Goal: Task Accomplishment & Management: Complete application form

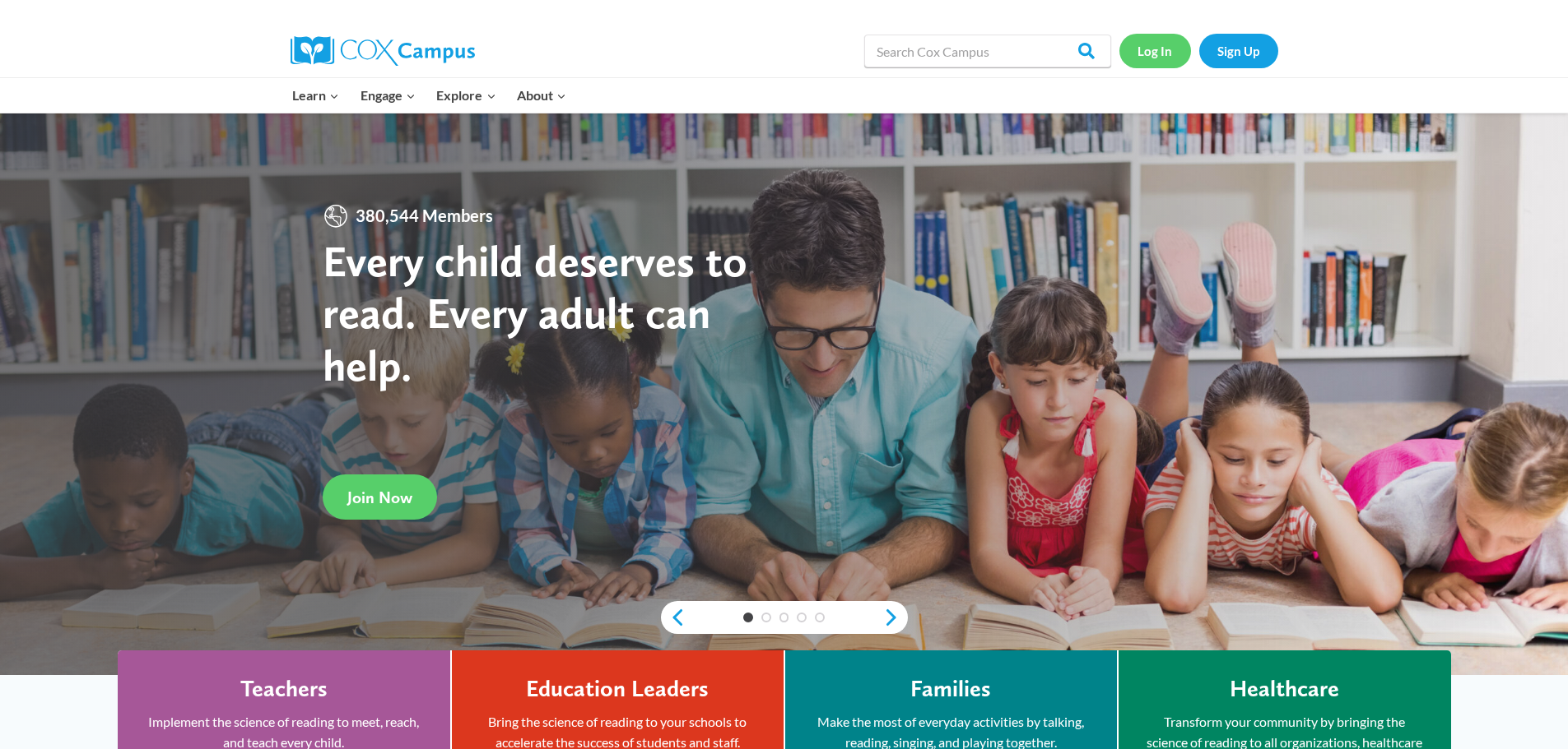
click at [1136, 53] on link "Log In" at bounding box center [1155, 51] width 72 height 34
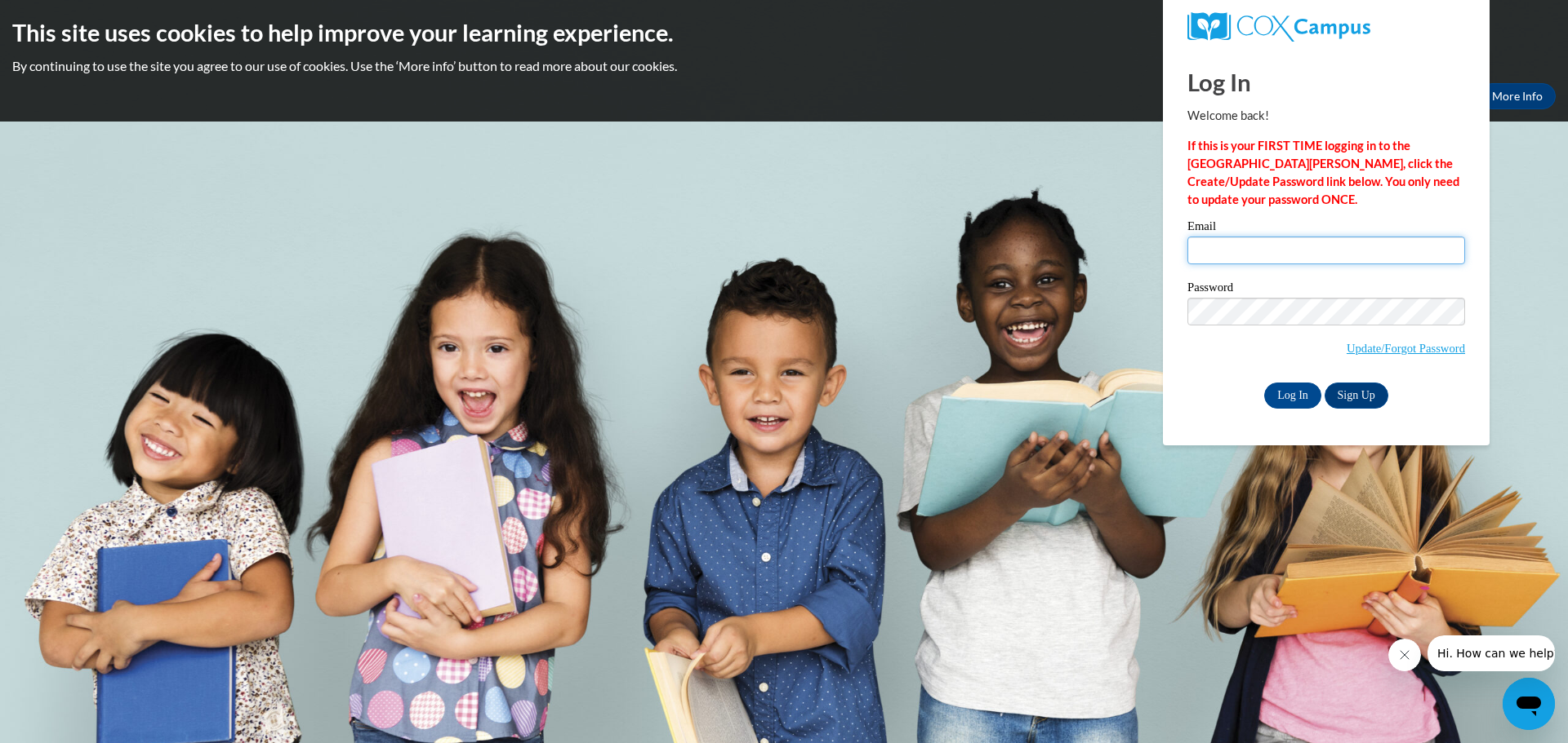
click at [1192, 245] on input "Email" at bounding box center [1325, 249] width 278 height 27
type input "[EMAIL_ADDRESS][DOMAIN_NAME]"
click at [1293, 394] on input "Log In" at bounding box center [1292, 396] width 57 height 26
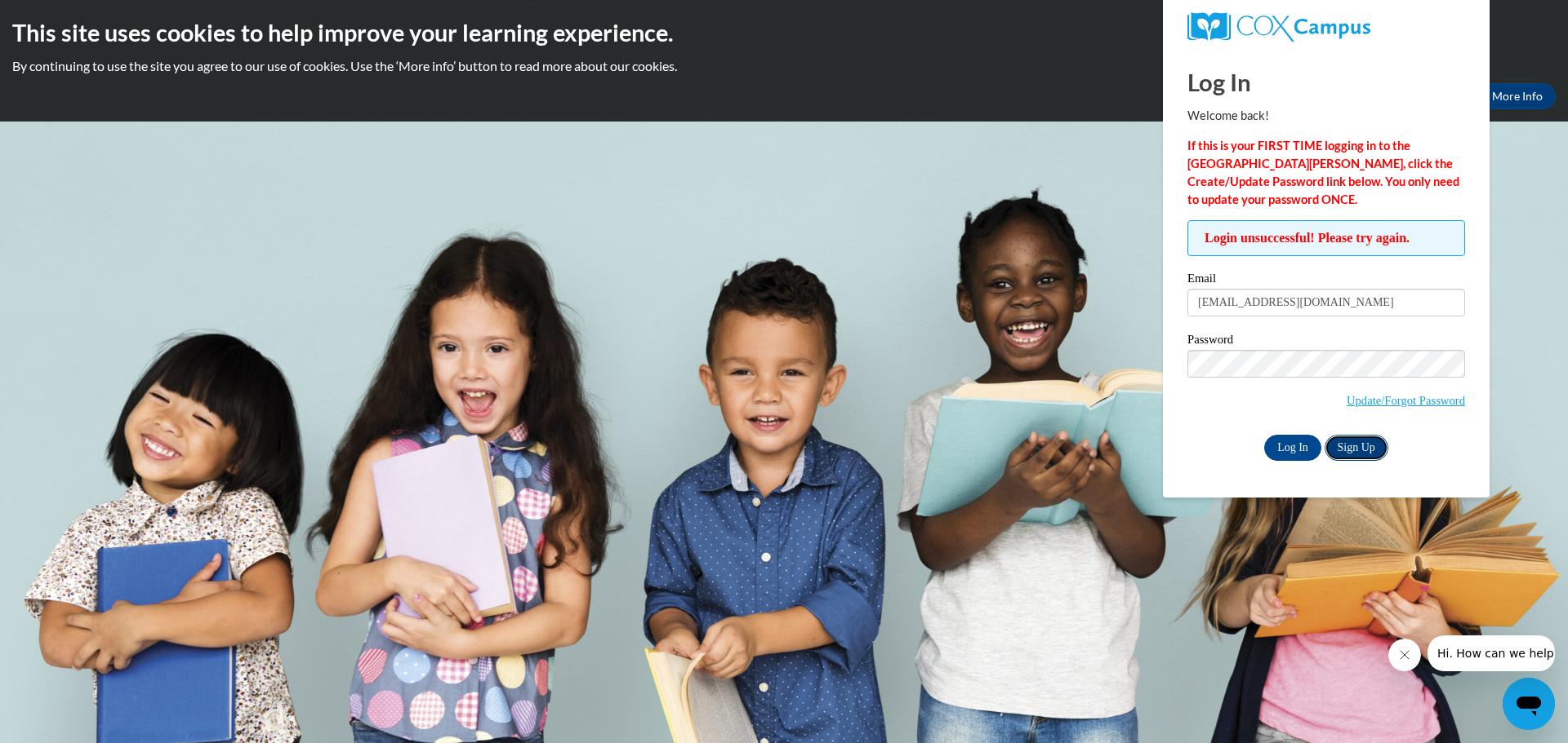
click at [1371, 440] on link "Sign Up" at bounding box center [1356, 448] width 63 height 26
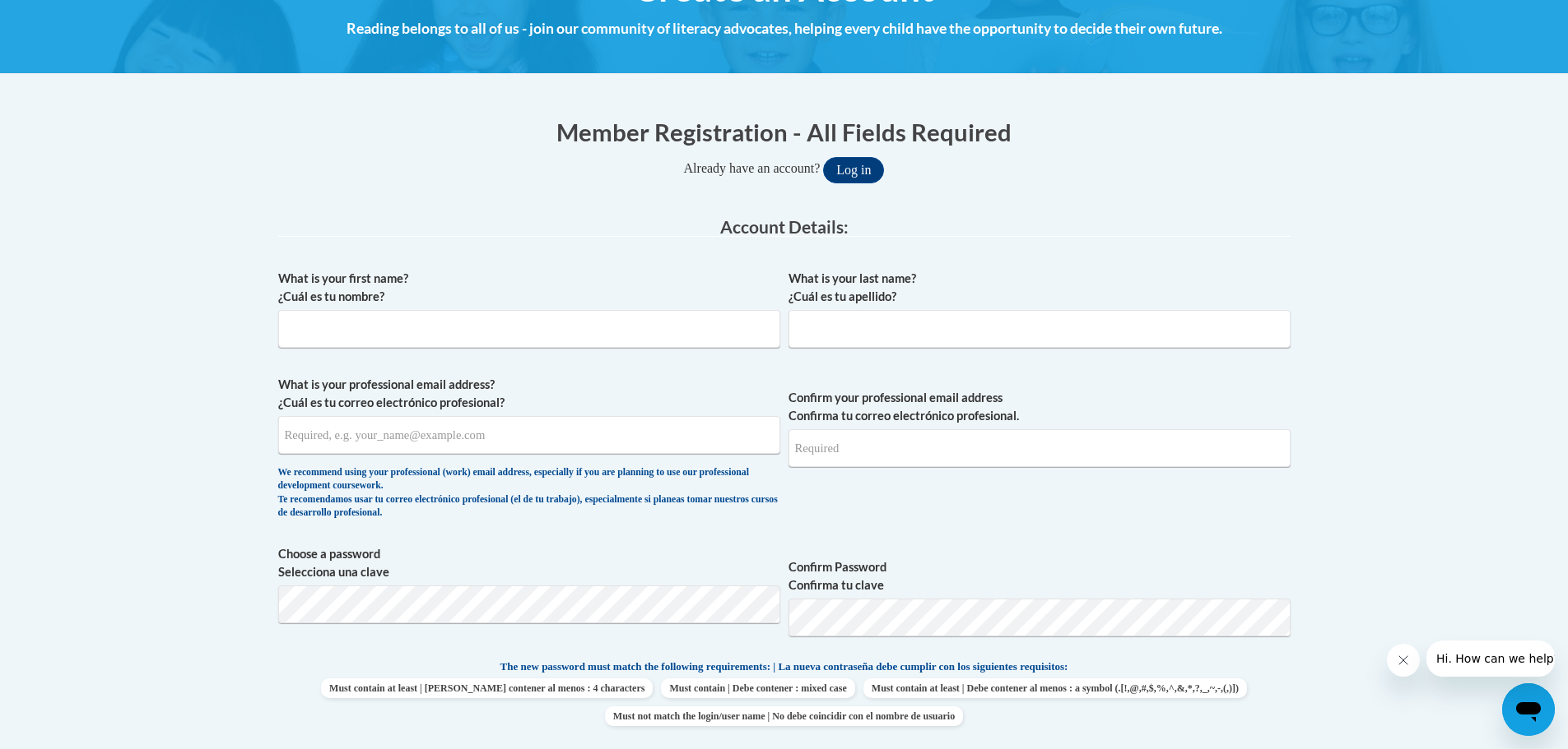
scroll to position [329, 0]
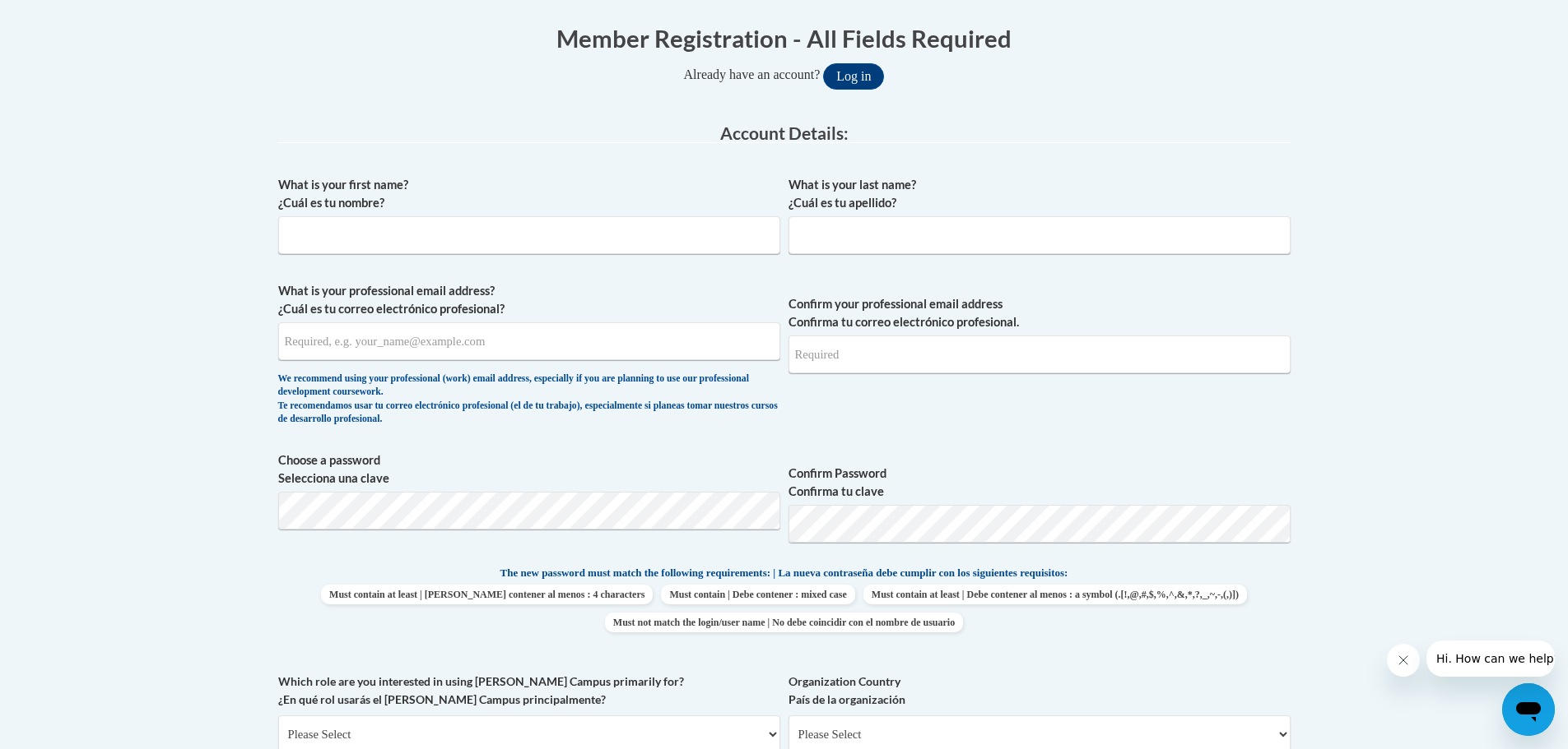
click at [572, 255] on div "What is your first name? ¿Cuál es tu nombre?" at bounding box center [529, 221] width 502 height 91
click at [572, 237] on input "What is your first name? ¿Cuál es tu nombre?" at bounding box center [529, 235] width 502 height 38
type input "Freshonda"
type input "Boges"
type input "[EMAIL_ADDRESS][DOMAIN_NAME]"
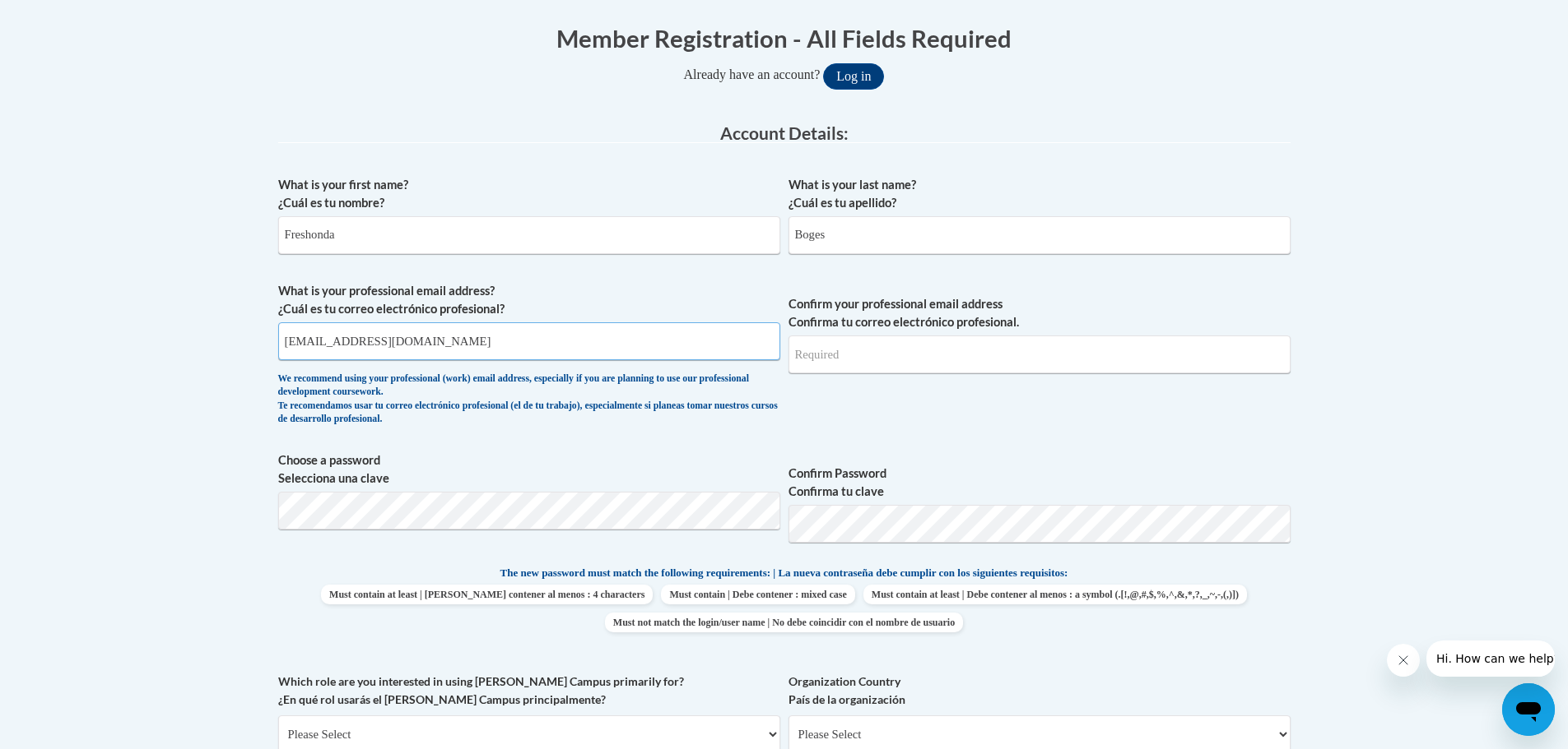
type input "[EMAIL_ADDRESS][DOMAIN_NAME]"
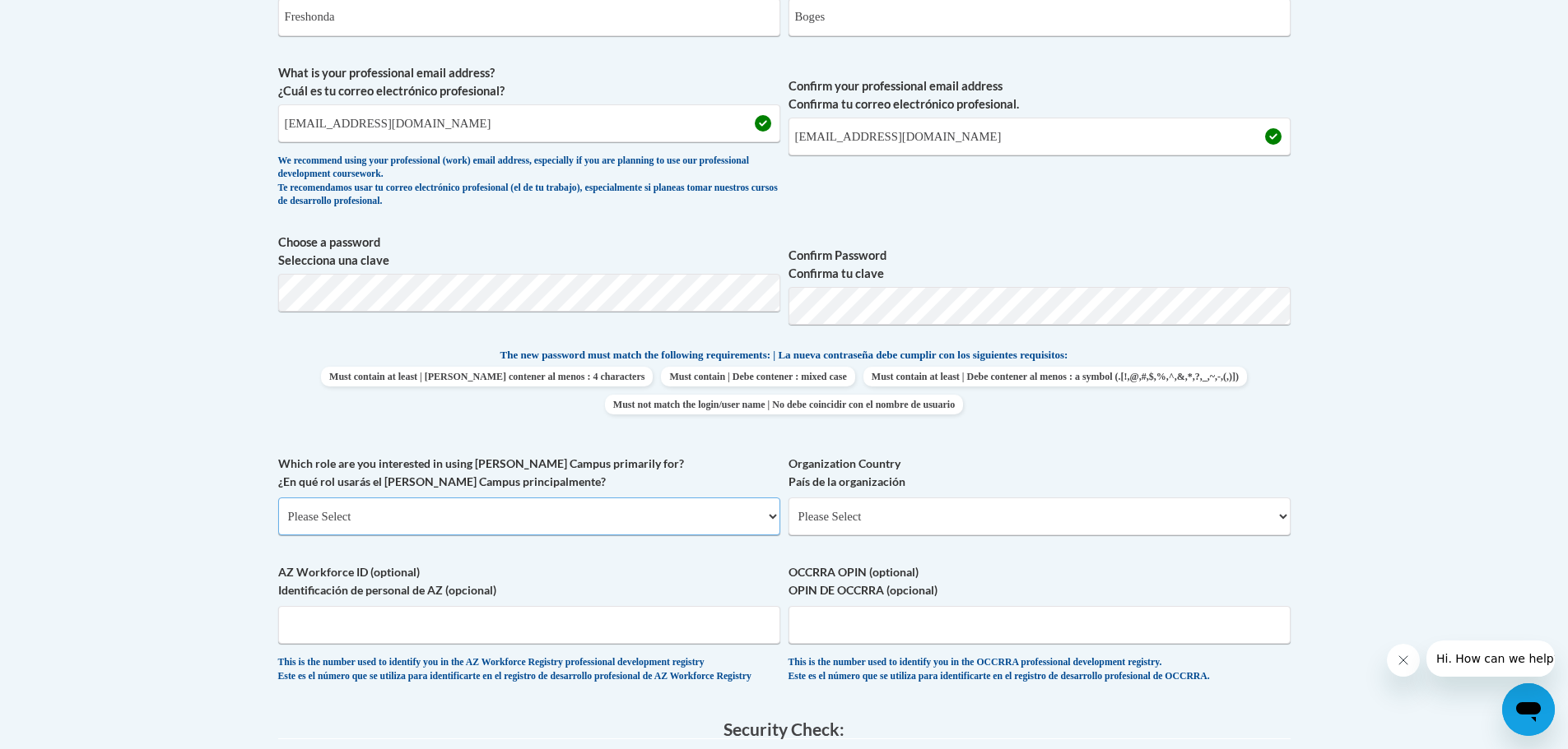
scroll to position [576, 0]
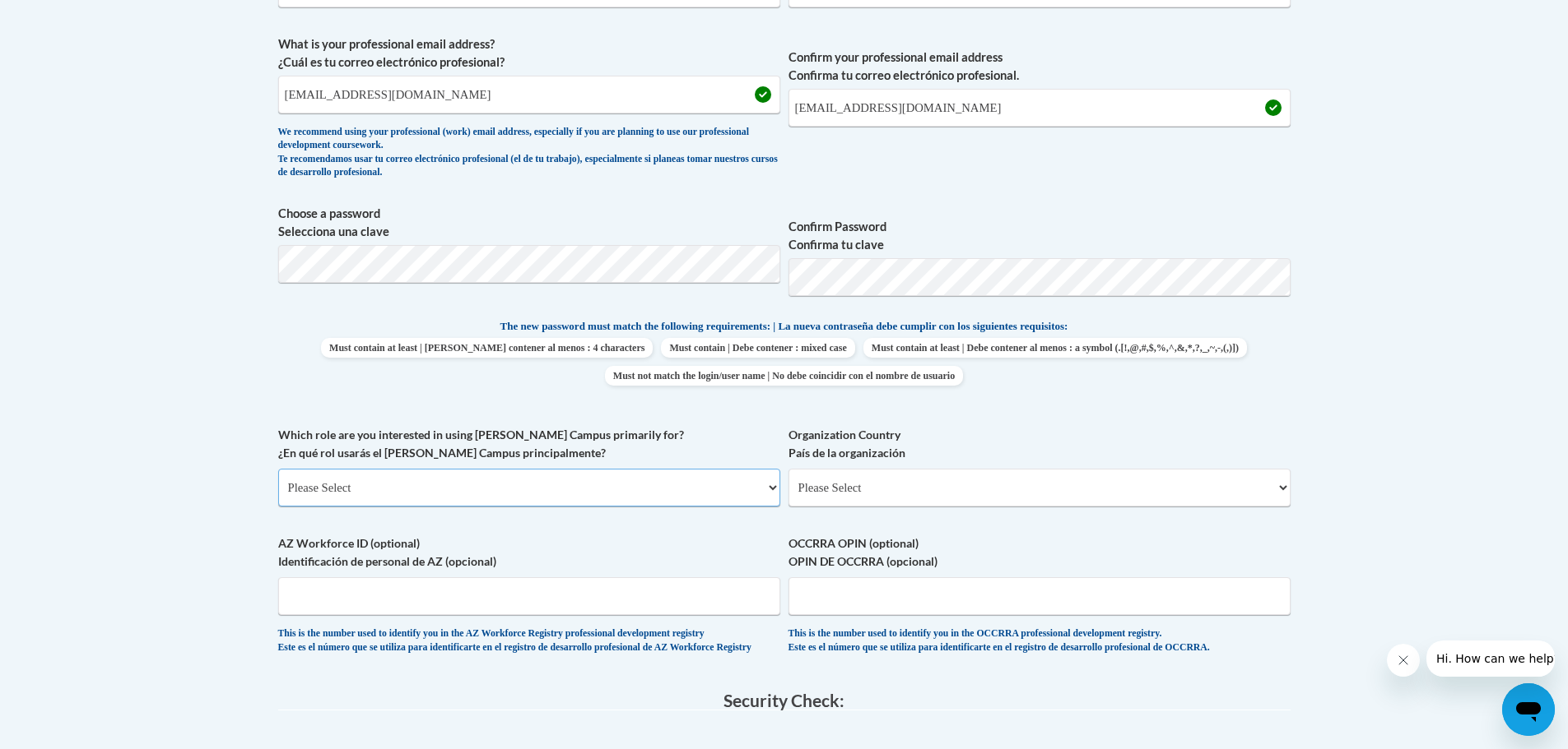
click at [699, 487] on select "Please Select College/University | Colegio/Universidad Community/Nonprofit Part…" at bounding box center [529, 488] width 502 height 38
select select "5a18ea06-2b54-4451-96f2-d152daf9eac5"
click at [278, 469] on select "Please Select College/University | Colegio/Universidad Community/Nonprofit Part…" at bounding box center [529, 488] width 502 height 38
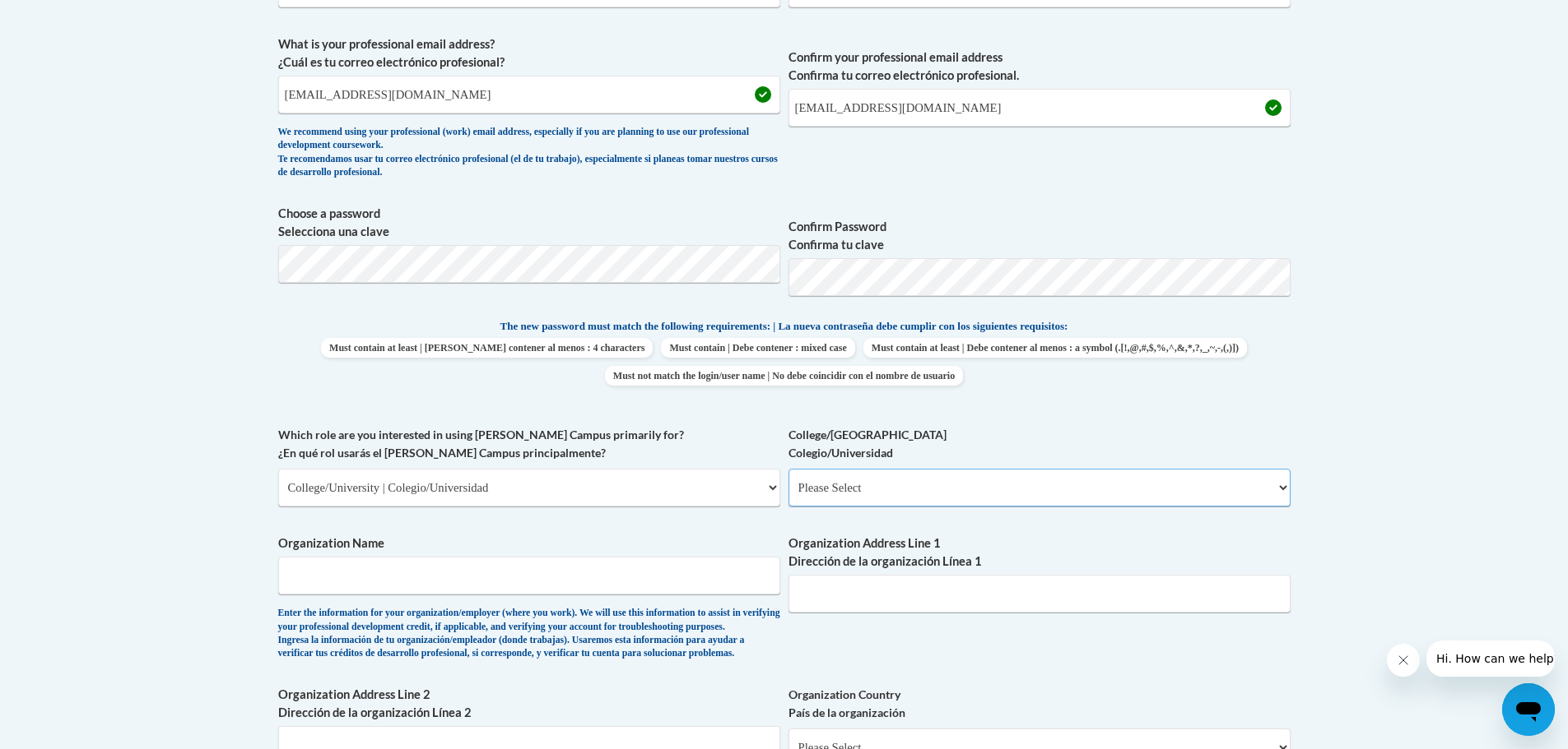
click at [879, 493] on select "Please Select College/University Staff | Empleado universitario College/Univers…" at bounding box center [1039, 488] width 502 height 38
select select "99b32b07-cffc-426c-8bf6-0cd77760d84b"
click at [788, 469] on select "Please Select College/University Staff | Empleado universitario College/Univers…" at bounding box center [1039, 488] width 502 height 38
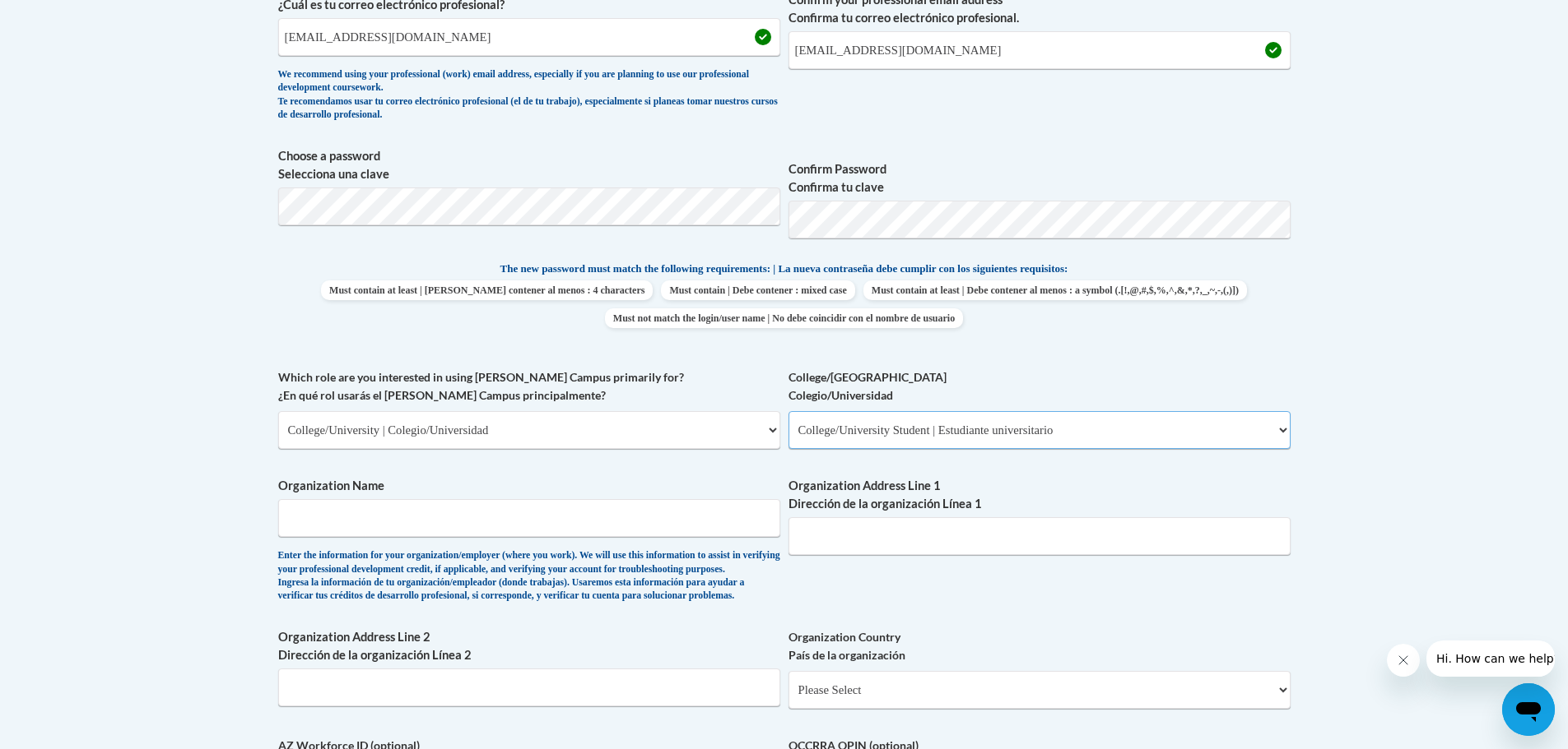
scroll to position [658, 0]
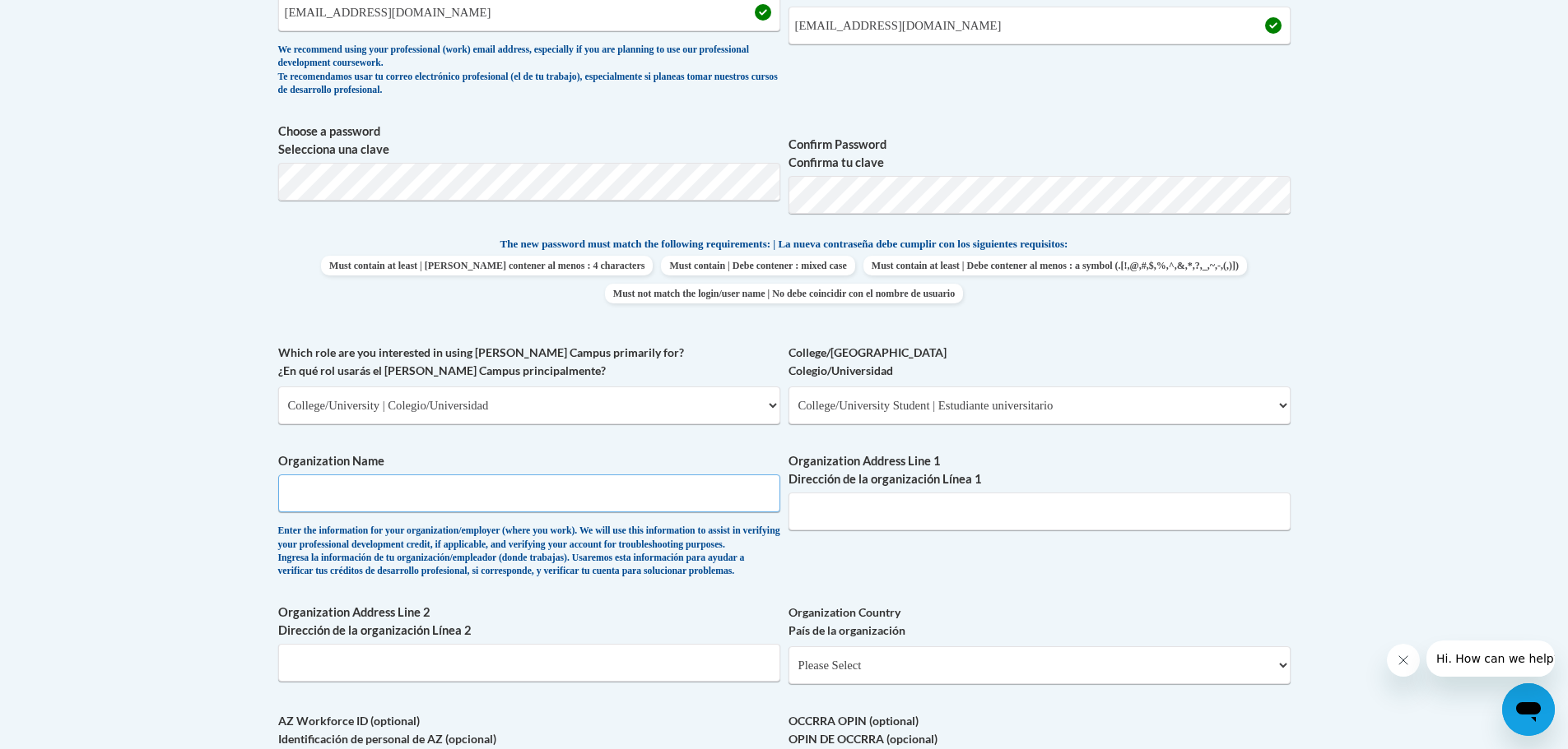
click at [438, 494] on input "Organization Name" at bounding box center [529, 493] width 502 height 38
type input "b"
type input "Brenau University"
drag, startPoint x: 932, startPoint y: 490, endPoint x: 852, endPoint y: 513, distance: 83.2
click at [852, 513] on input "Organization Address Line 1 Dirección de la organización Línea 1" at bounding box center [1039, 512] width 502 height 38
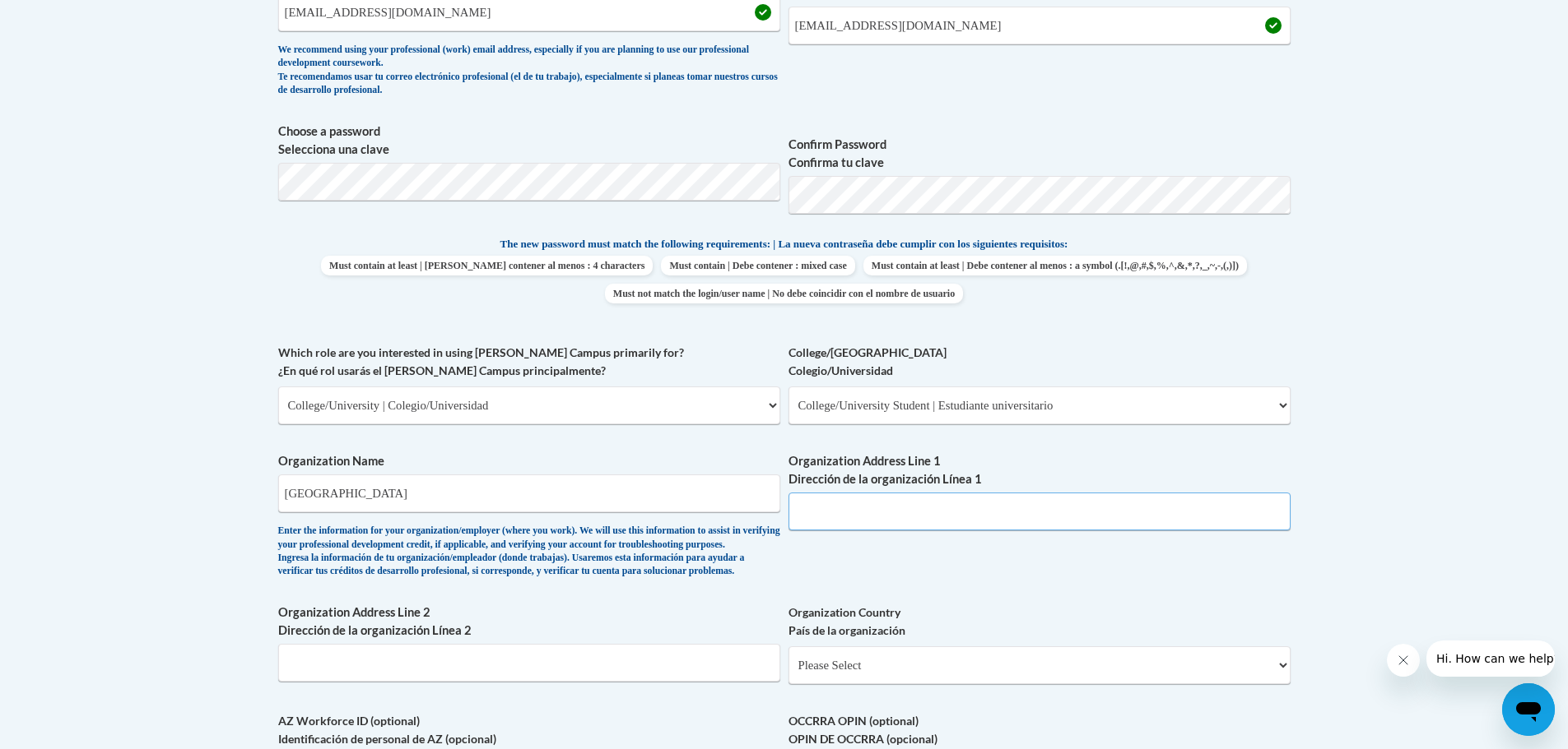
paste input "500 Washington St SE, Gainesville, GA 30501"
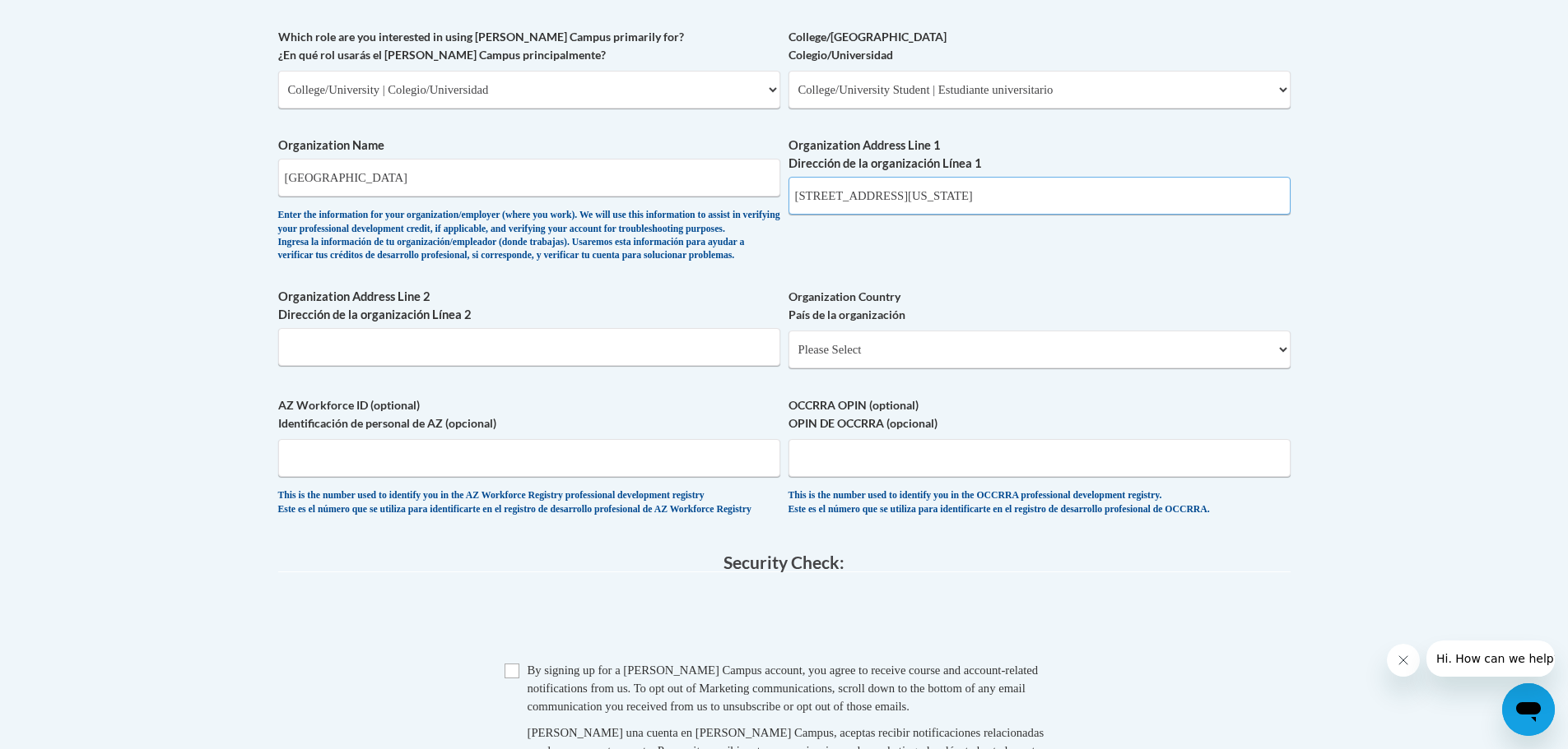
scroll to position [987, 0]
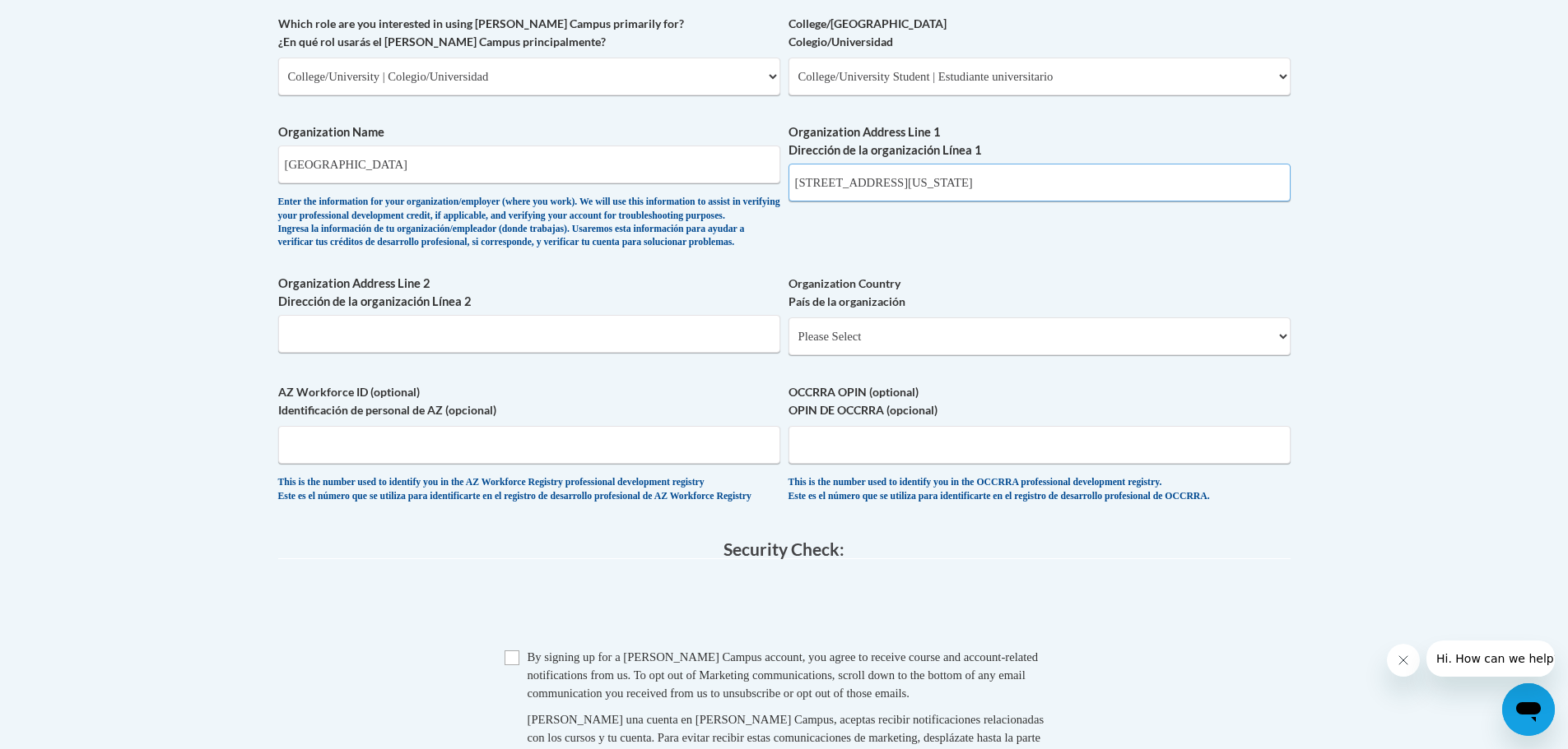
type input "500 Washington St SE, Gainesville, GA 30501"
click at [830, 355] on select "Please Select United States | Estados Unidos Outside of the United States | Fue…" at bounding box center [1039, 336] width 502 height 38
select select "ad49bcad-a171-4b2e-b99c-48b446064914"
click at [788, 344] on select "Please Select United States | Estados Unidos Outside of the United States | Fue…" at bounding box center [1039, 336] width 502 height 38
select select
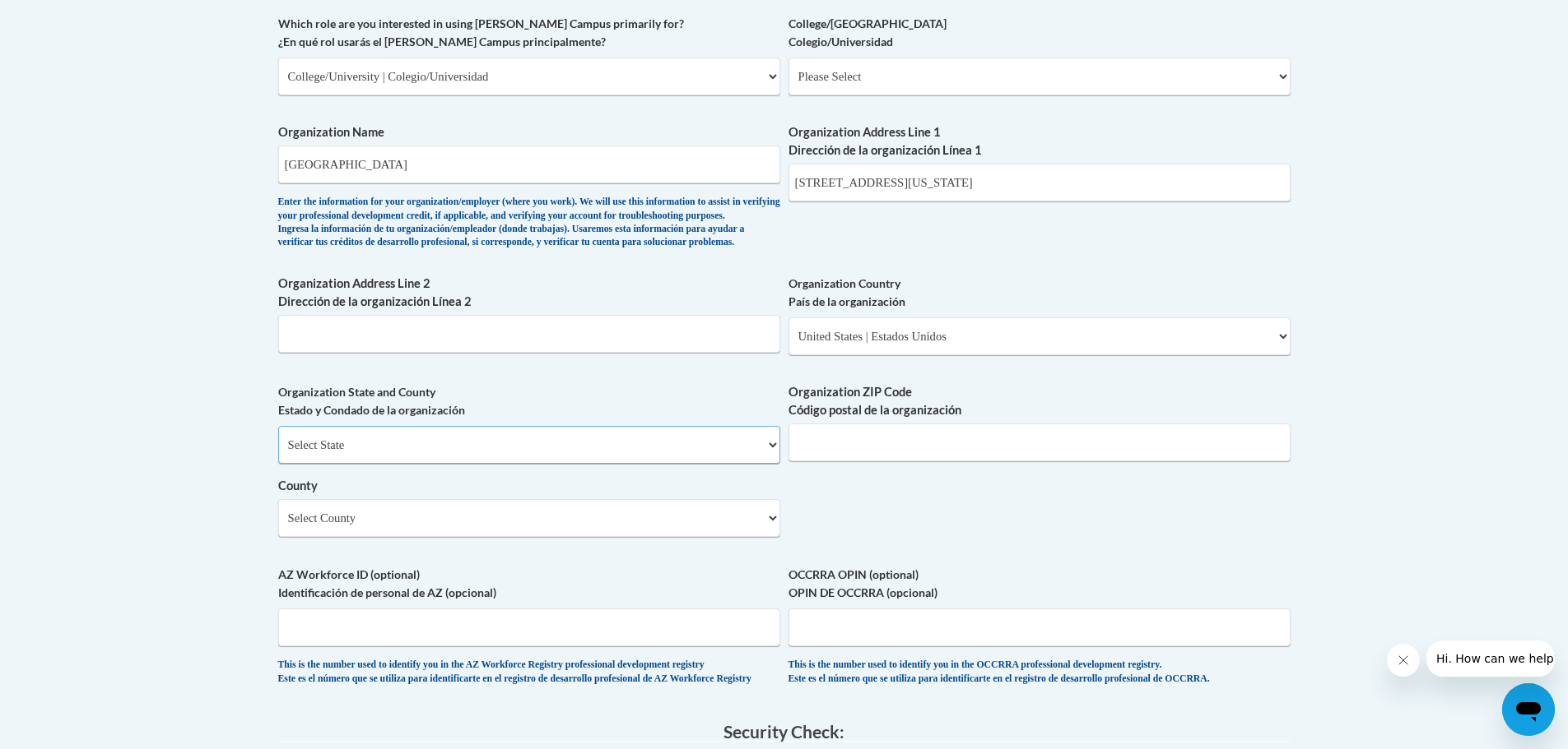
click at [460, 464] on select "Select State Alabama Alaska Arizona Arkansas California Colorado Connecticut De…" at bounding box center [529, 445] width 502 height 38
select select "Georgia"
click at [278, 453] on select "Select State Alabama Alaska Arizona Arkansas California Colorado Connecticut De…" at bounding box center [529, 445] width 502 height 38
click at [821, 461] on input "Organization ZIP Code Código postal de la organización" at bounding box center [1039, 442] width 502 height 38
type input "30501"
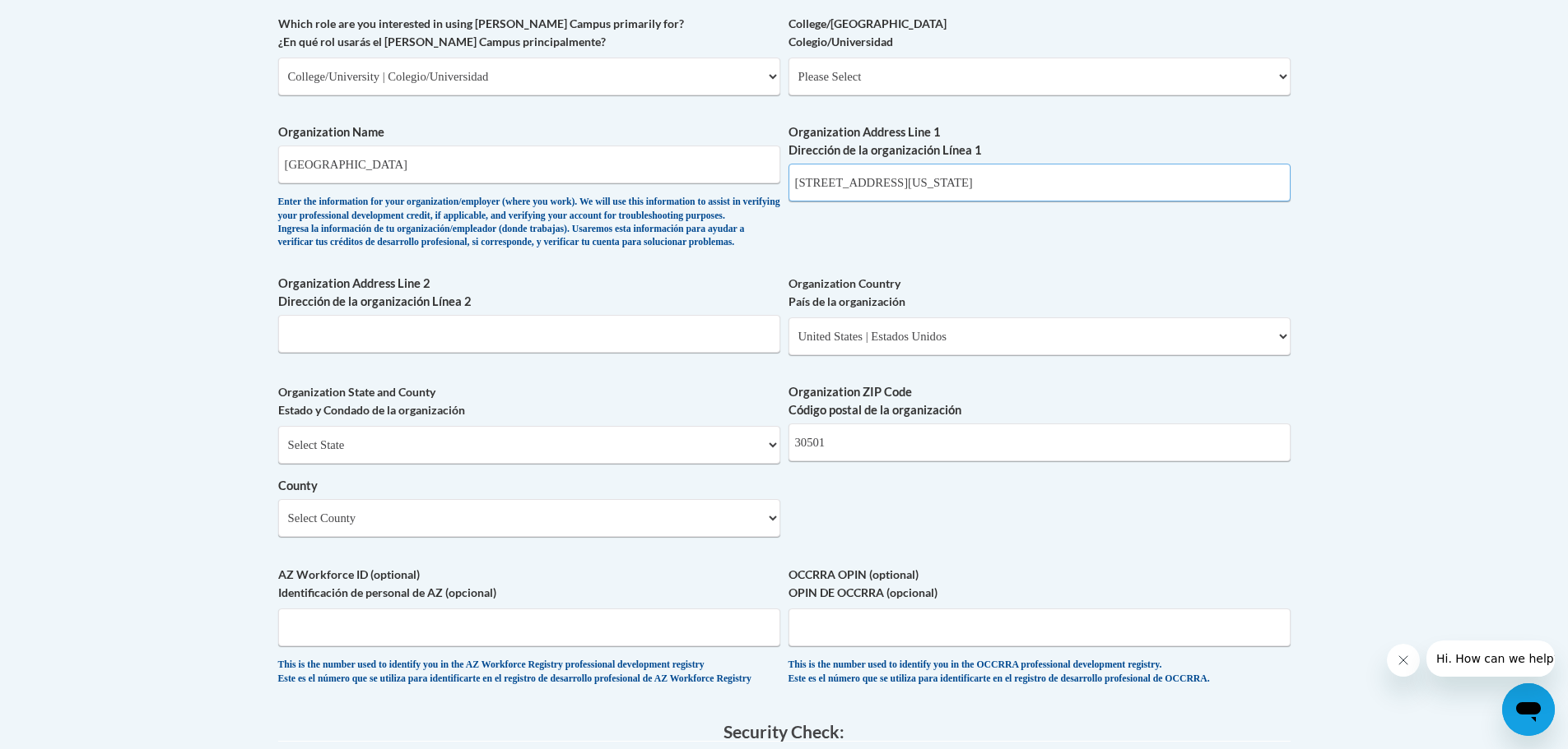
click at [1047, 191] on input "500 Washington St SE, Gainesville, GA 30501" at bounding box center [1039, 182] width 502 height 38
type input "500 Washington St SE, Gainesville, GA"
click at [650, 538] on select "Select County Appling Atkinson Bacon Baker Baldwin Banks Barrow Bartow Ben Hill…" at bounding box center [529, 518] width 502 height 38
click at [617, 538] on select "Select County Appling Atkinson Bacon Baker Baldwin Banks Barrow Bartow Ben Hill…" at bounding box center [529, 518] width 502 height 38
select select "Hall"
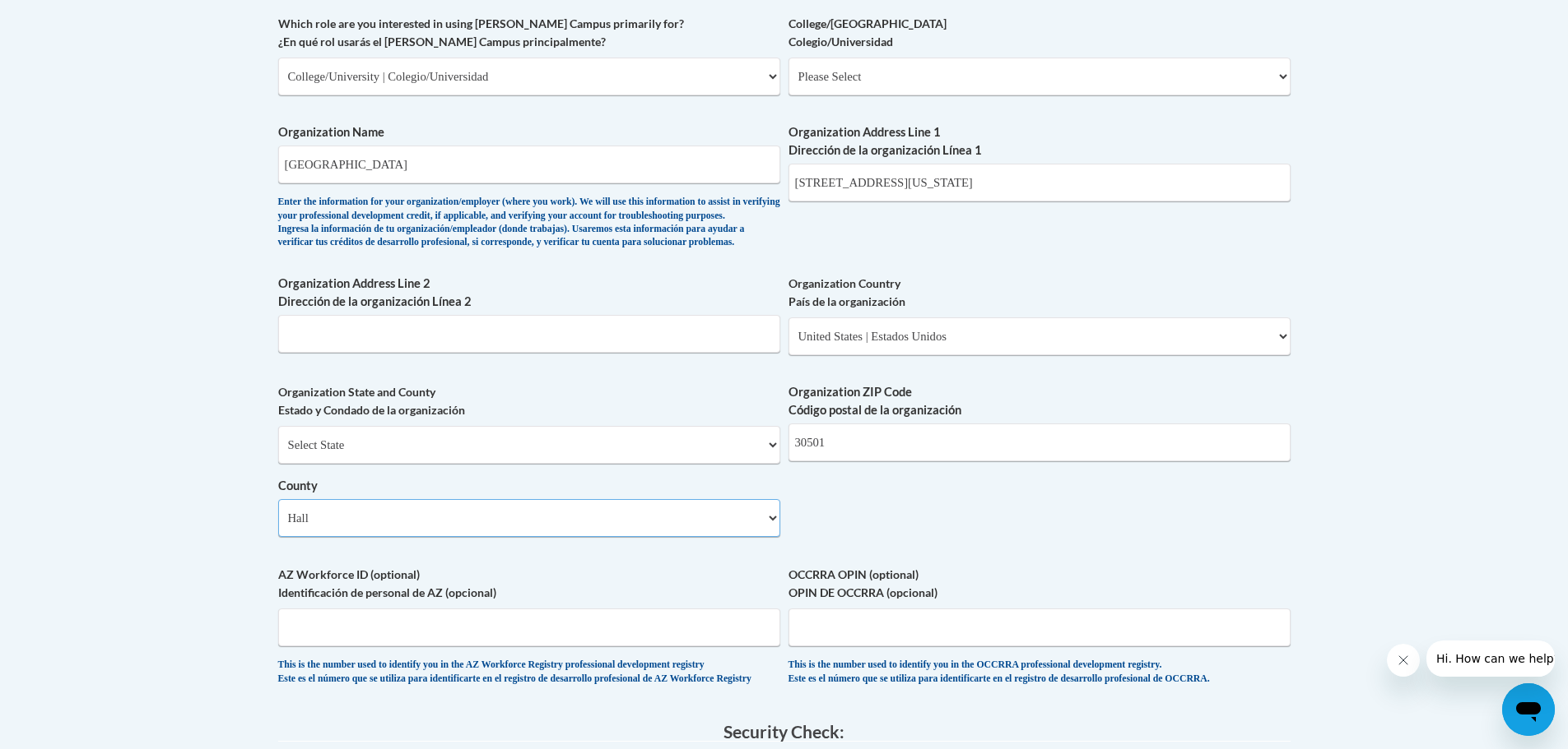
click at [278, 527] on select "Select County Appling Atkinson Bacon Baker Baldwin Banks Barrow Bartow Ben Hill…" at bounding box center [529, 518] width 502 height 38
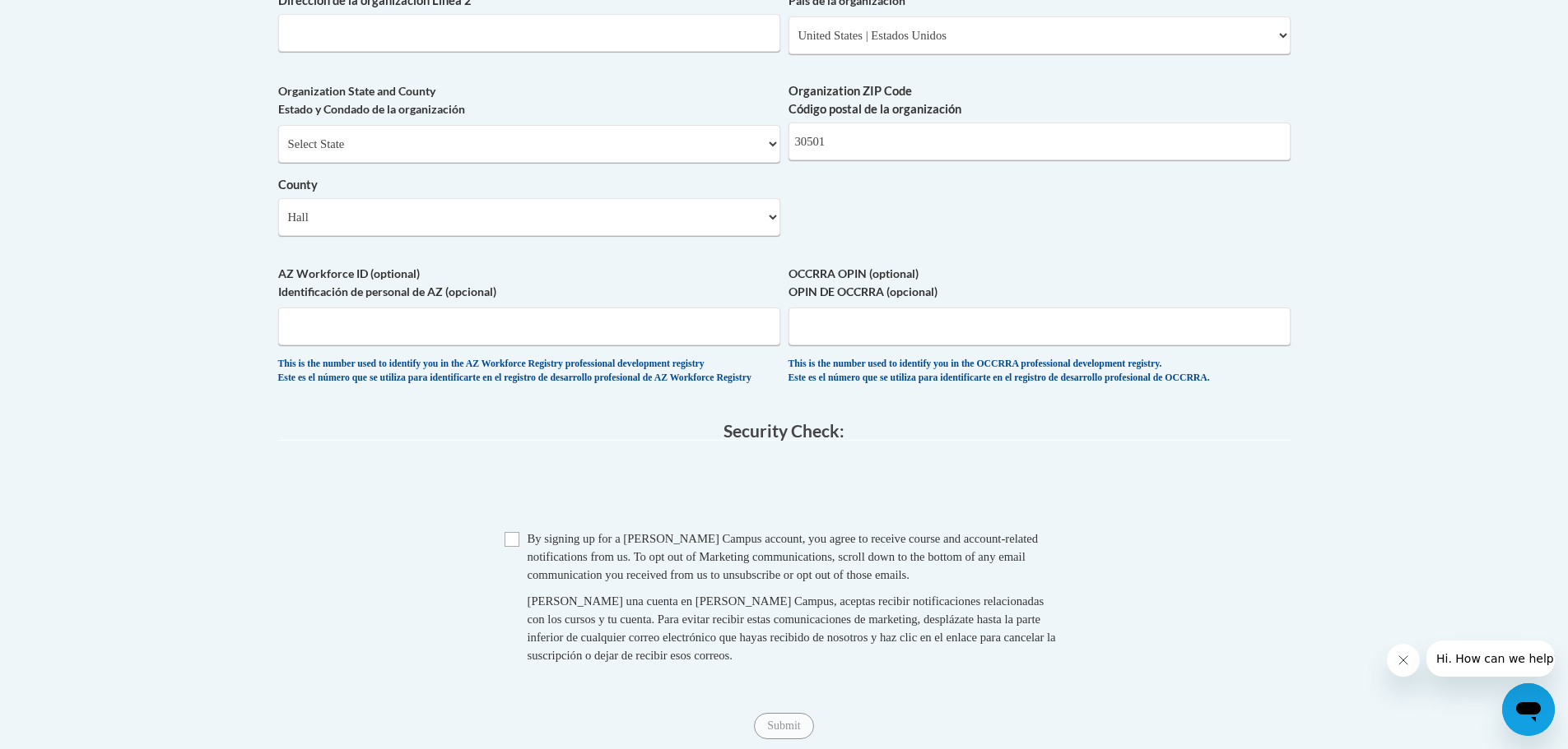
scroll to position [1316, 0]
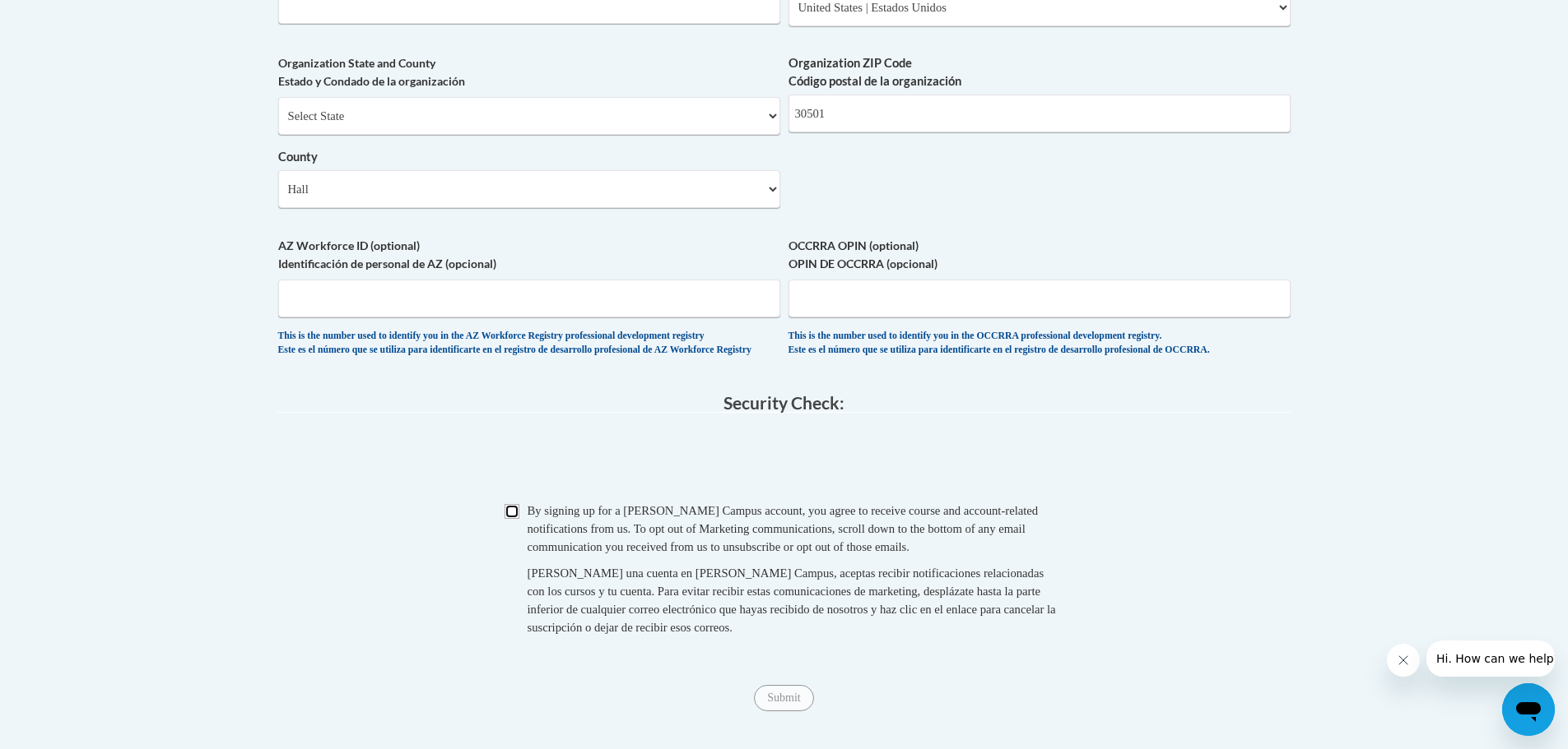
click at [511, 519] on input "Checkbox" at bounding box center [512, 512] width 15 height 15
checkbox input "true"
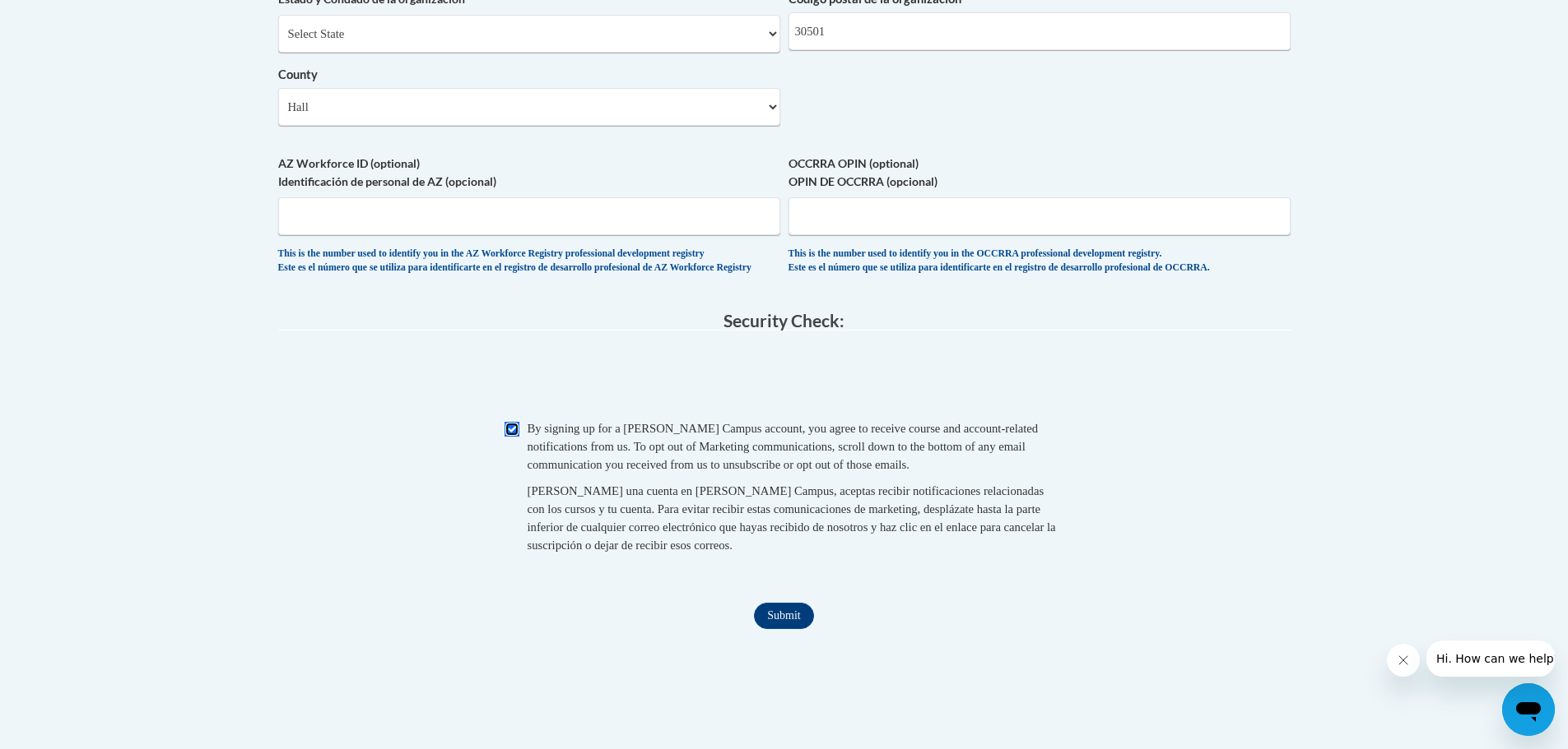
scroll to position [1480, 0]
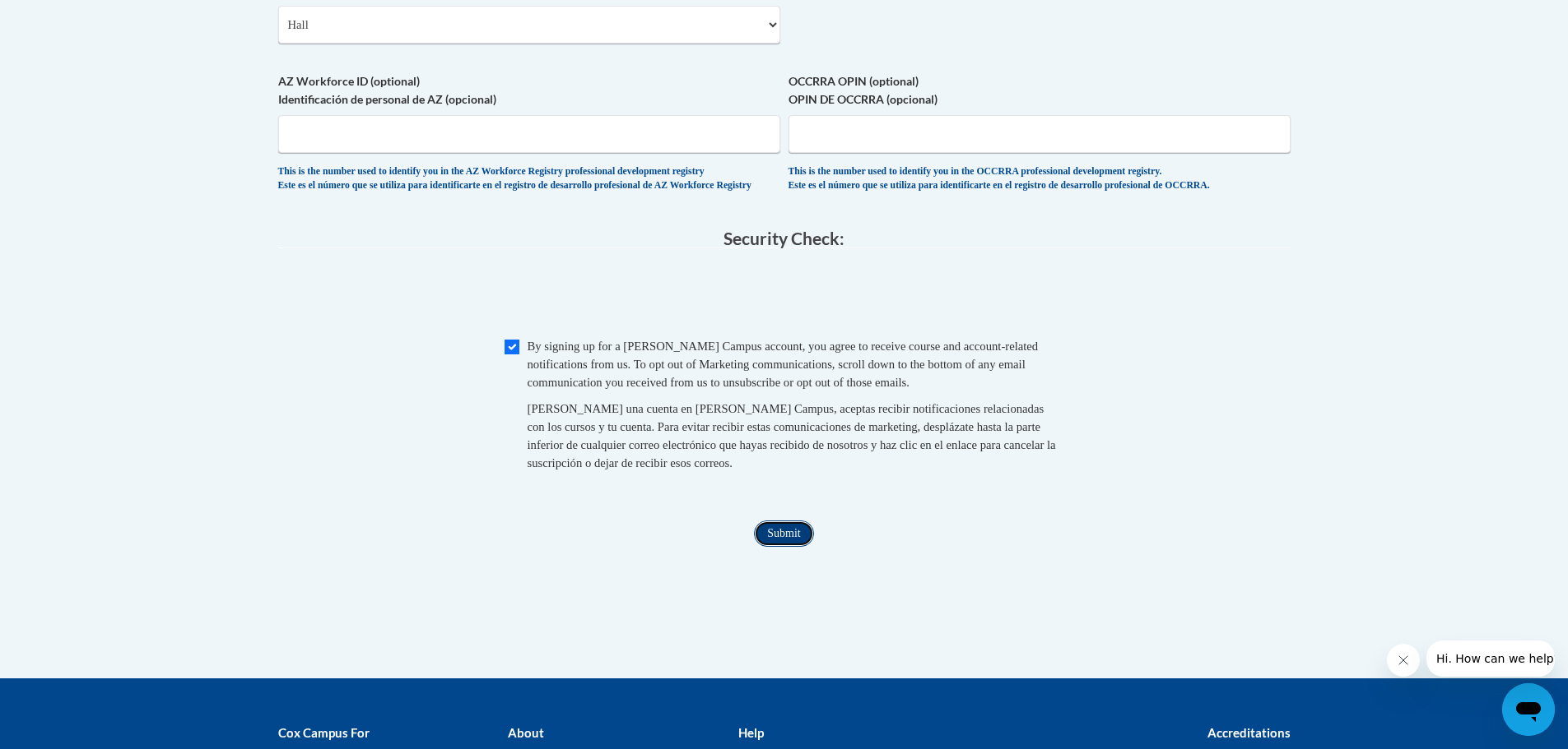
click at [794, 547] on input "Submit" at bounding box center [783, 534] width 60 height 27
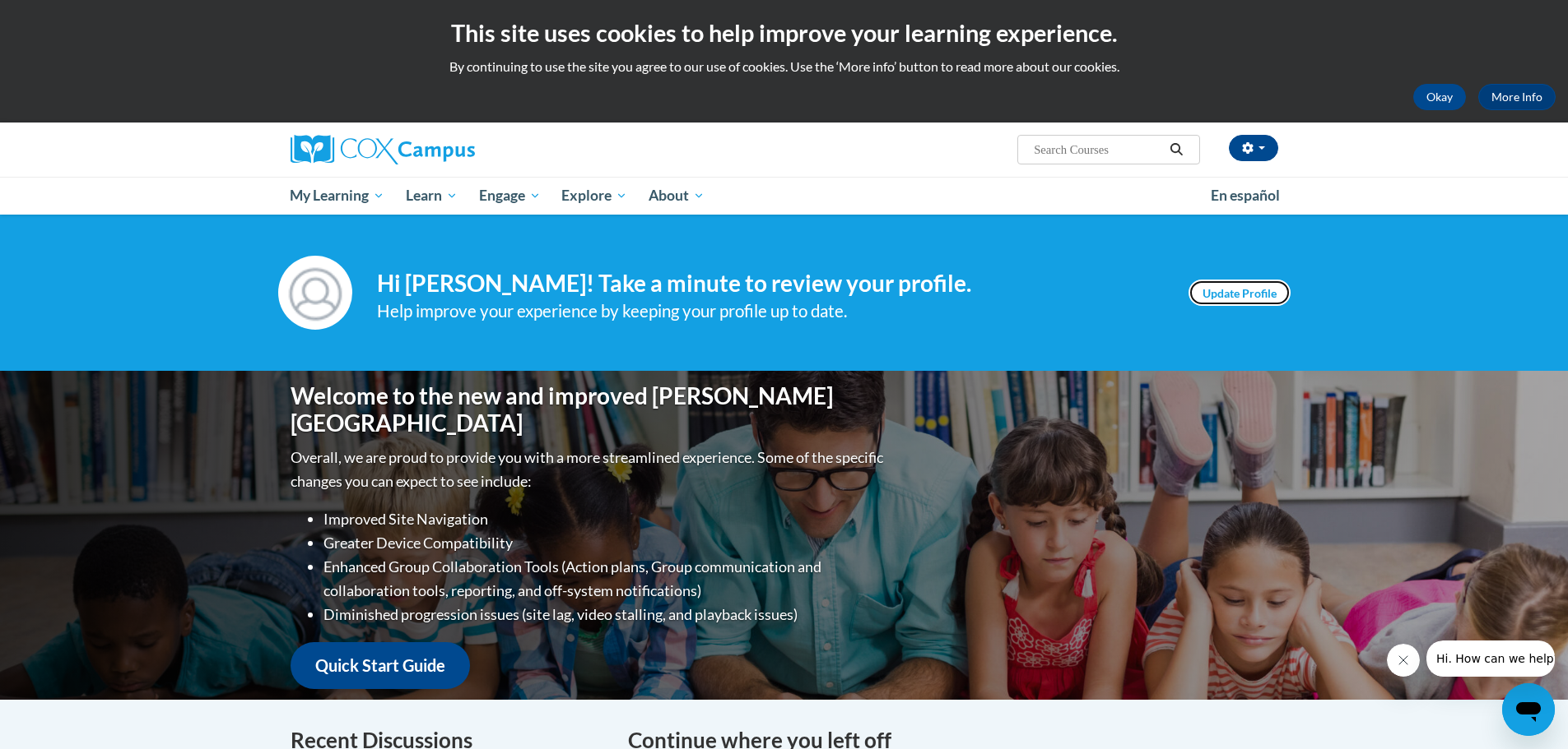
click at [1223, 292] on link "Update Profile" at bounding box center [1239, 293] width 102 height 27
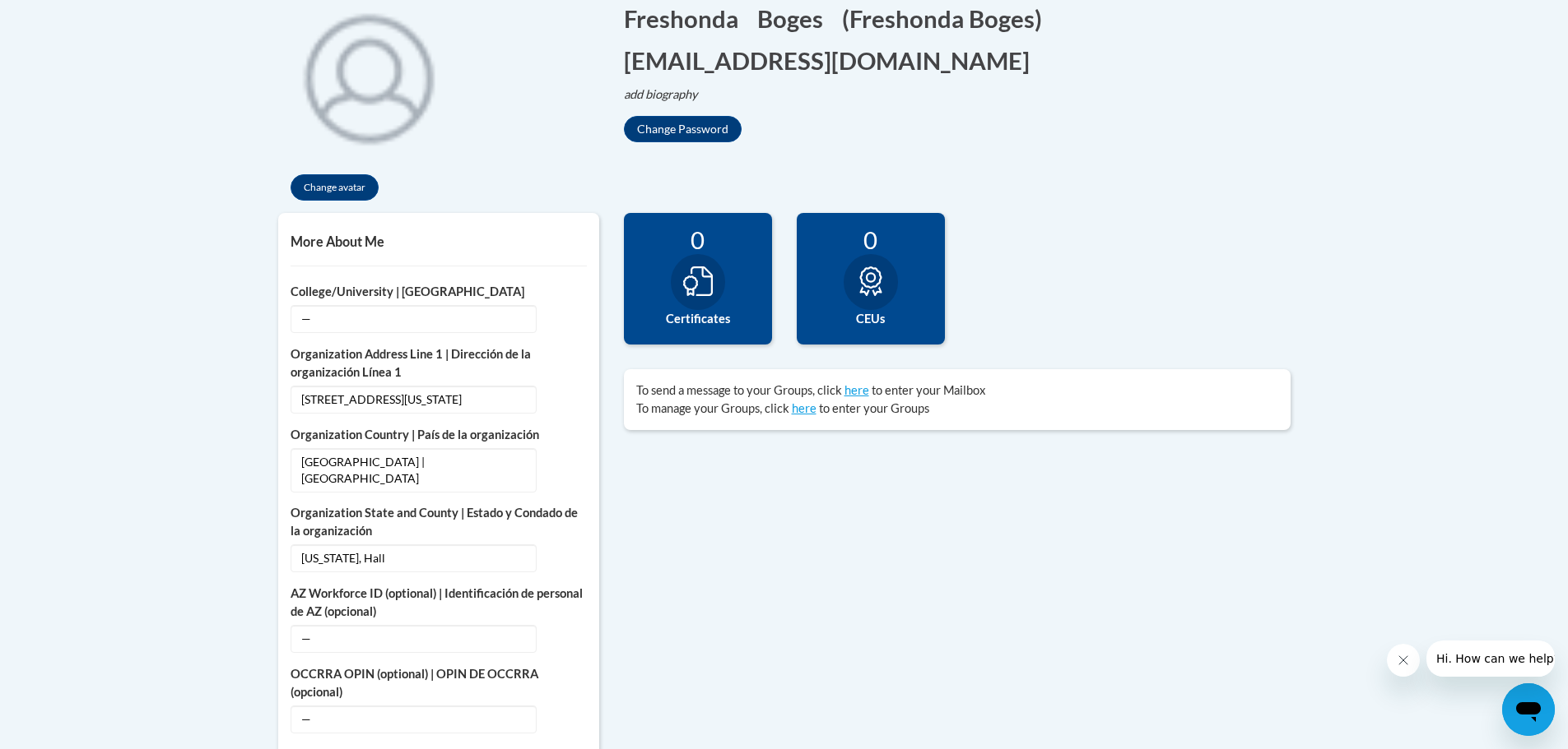
scroll to position [411, 0]
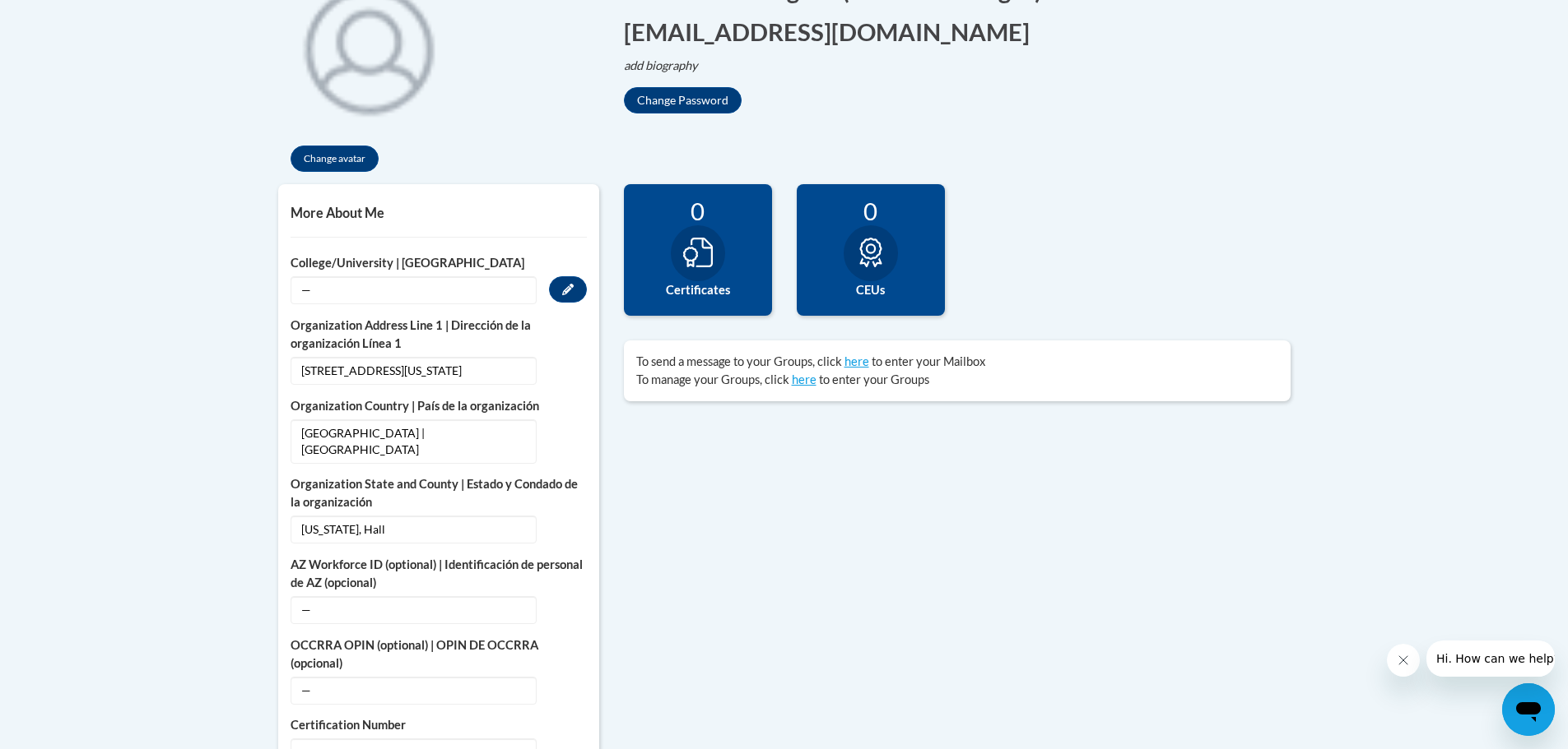
click at [319, 288] on span "—" at bounding box center [413, 290] width 246 height 28
click at [342, 299] on span "—" at bounding box center [413, 290] width 246 height 28
click at [572, 283] on icon "Custom profile fields" at bounding box center [567, 289] width 12 height 12
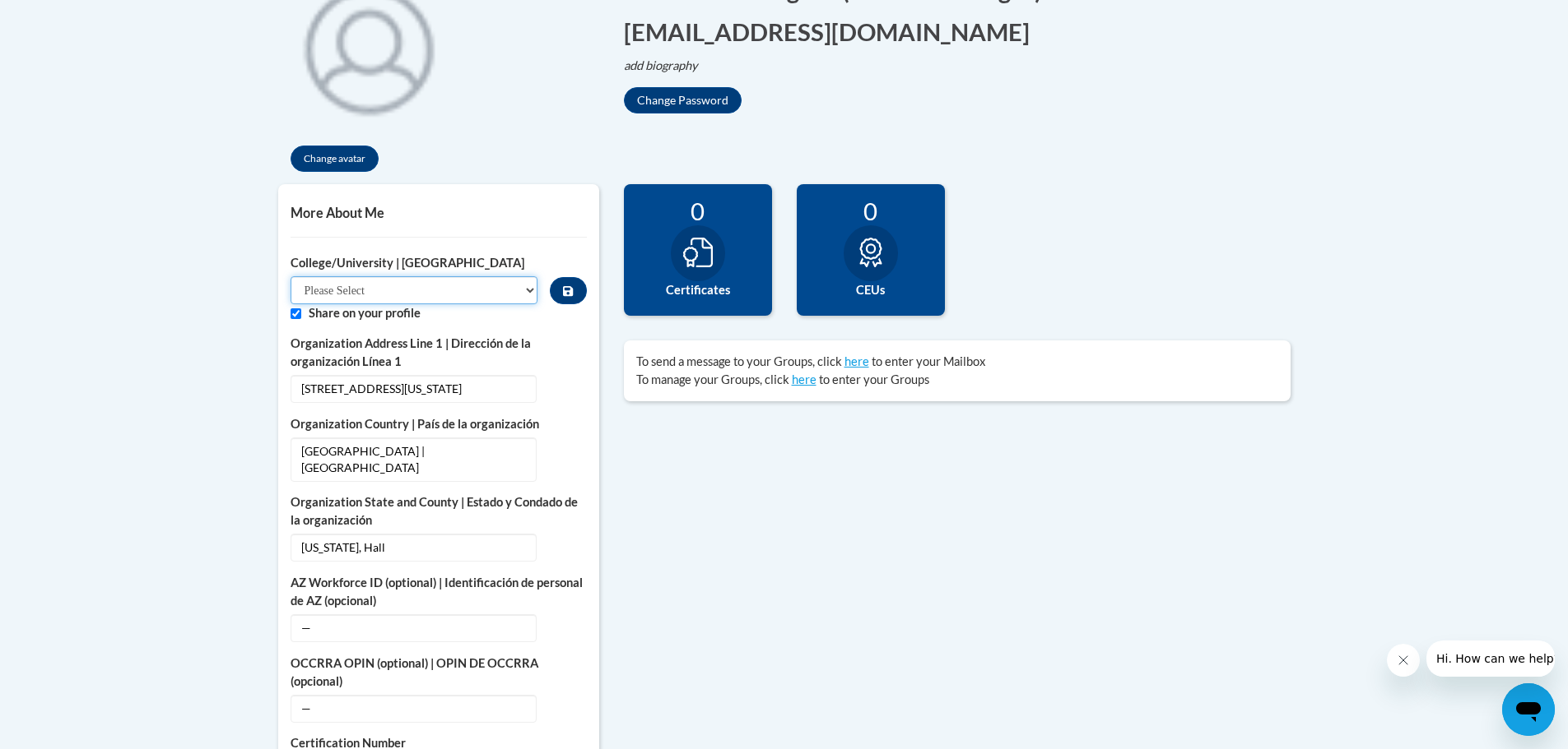
click at [484, 296] on select "Please Select College/University Staff | Empleado universitario College/Univers…" at bounding box center [414, 290] width 248 height 28
select select "99b32b07-cffc-426c-8bf6-0cd77760d84b"
click at [291, 276] on select "Please Select College/University Staff | Empleado universitario College/Univers…" at bounding box center [414, 290] width 248 height 28
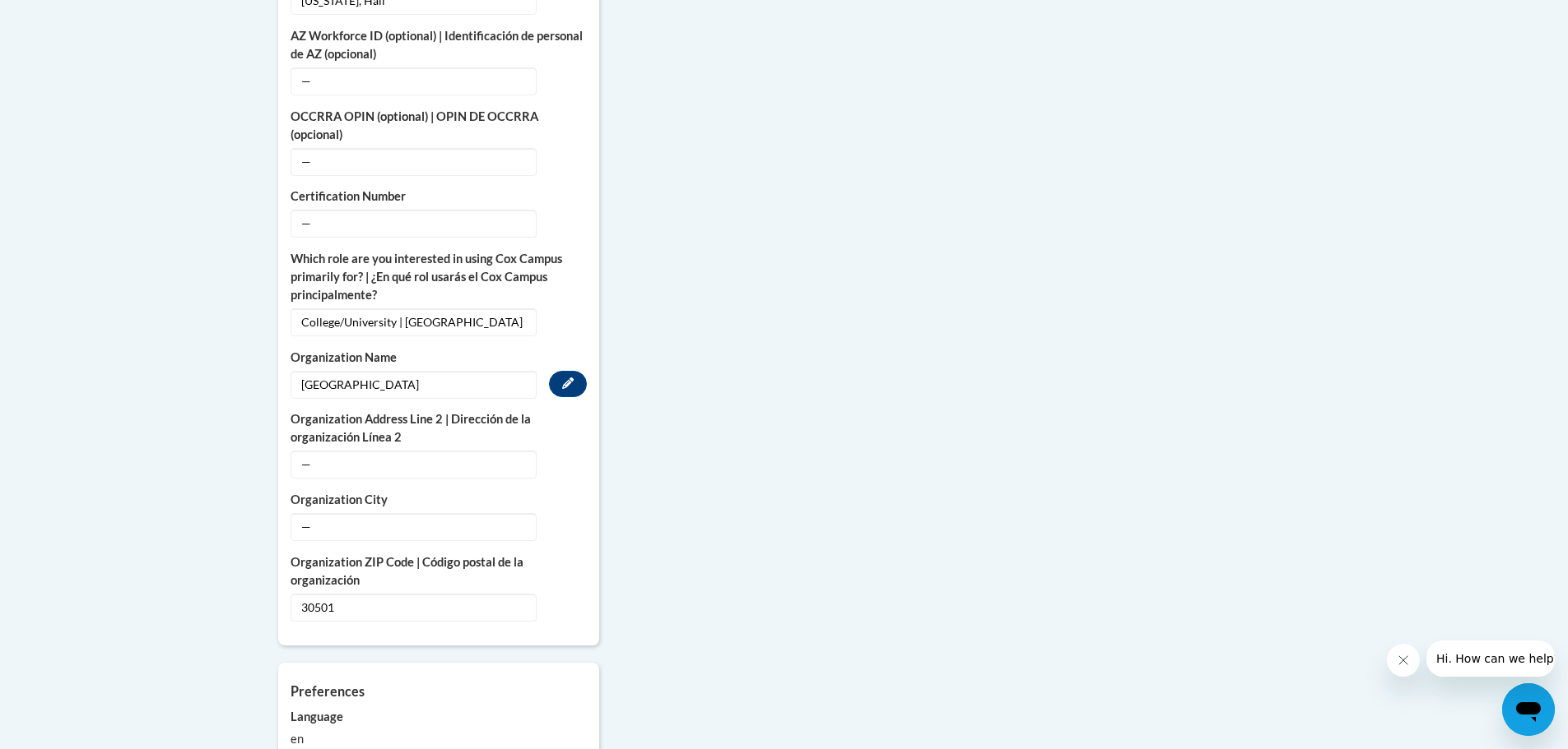
scroll to position [987, 0]
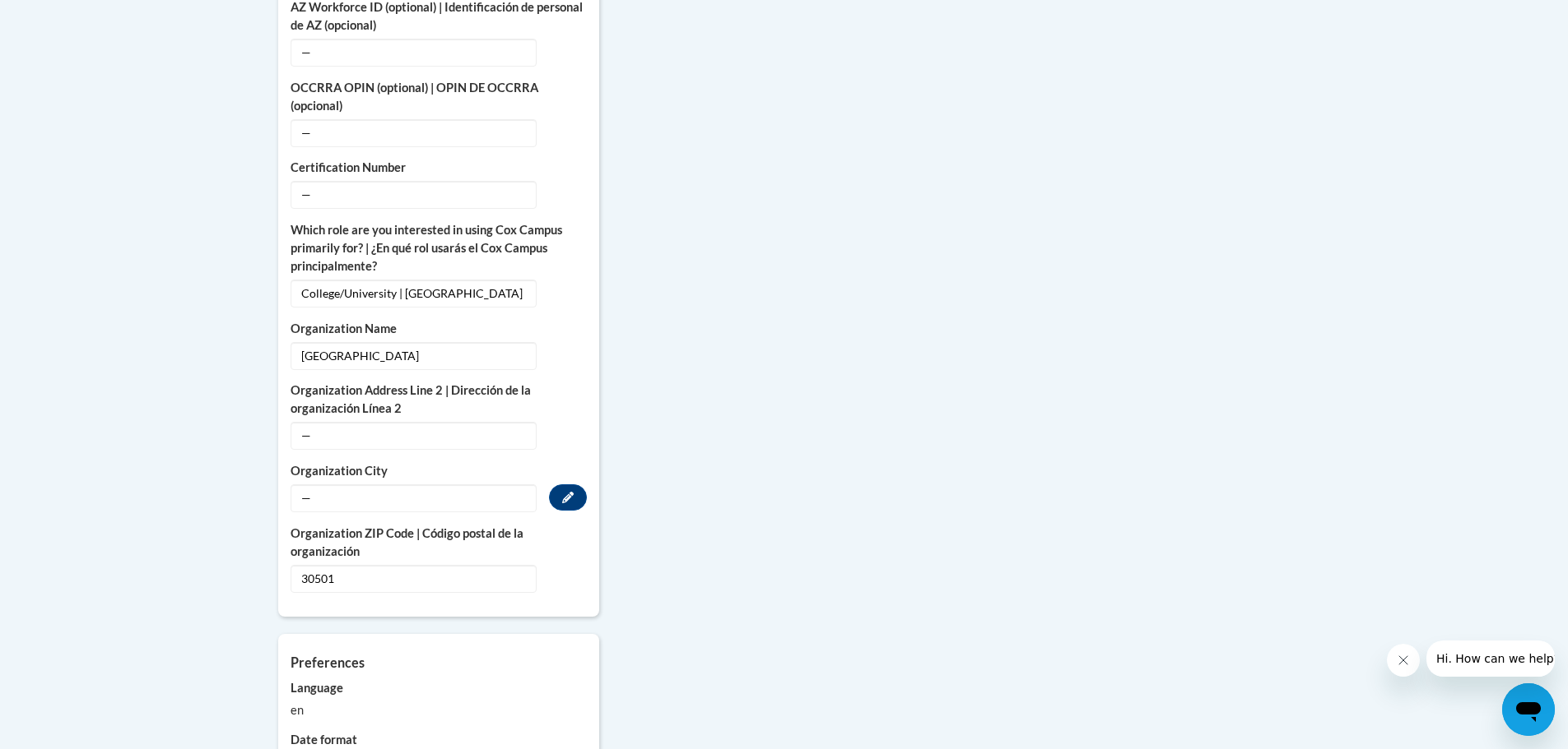
click at [358, 487] on span "—" at bounding box center [413, 498] width 246 height 28
click at [562, 492] on icon "Custom profile fields" at bounding box center [567, 498] width 12 height 12
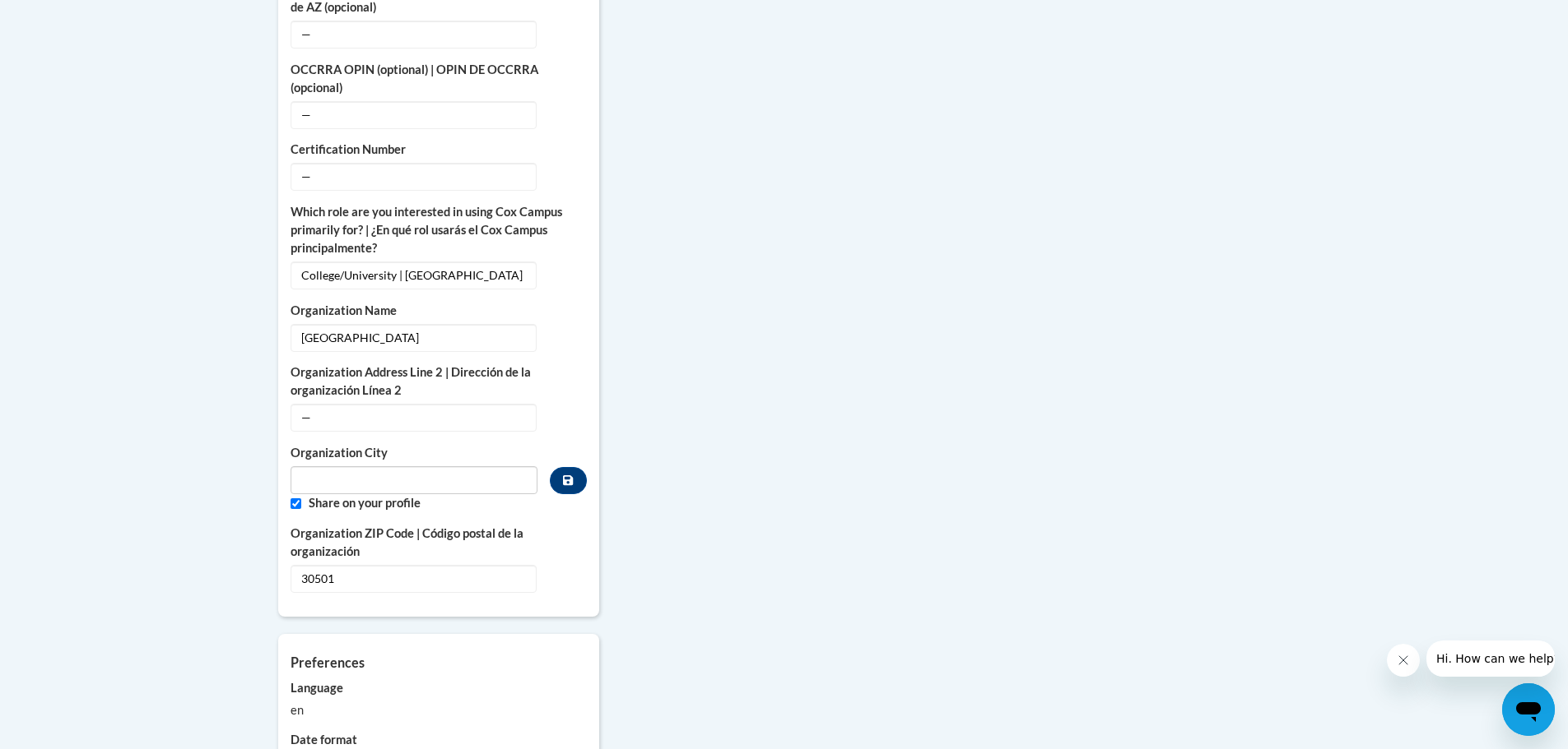
scroll to position [969, 0]
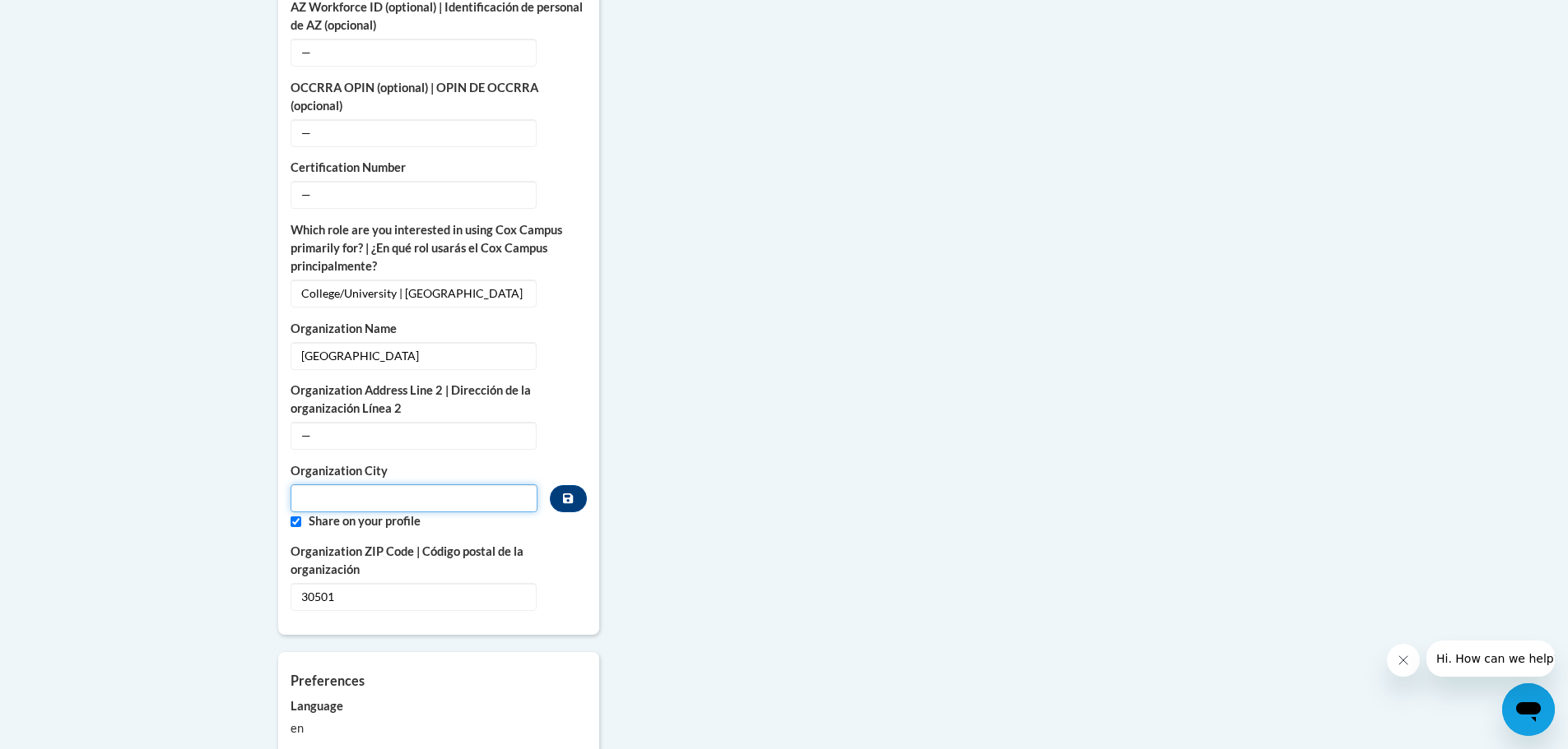
click at [303, 489] on input "Metadata input" at bounding box center [414, 498] width 248 height 28
type input "Gainesville"
click at [294, 516] on input "Custom profile fields" at bounding box center [296, 522] width 11 height 11
checkbox input "false"
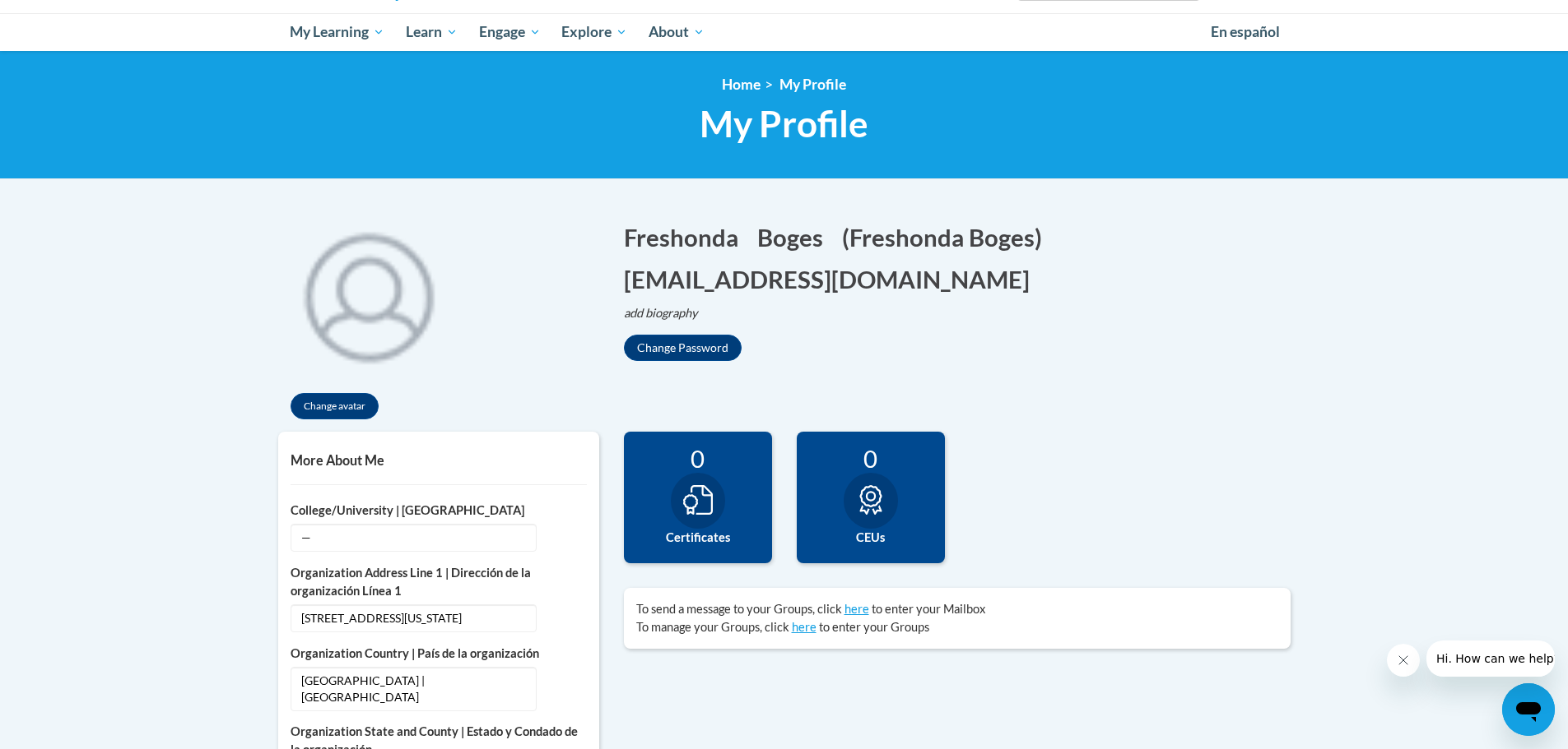
scroll to position [138, 0]
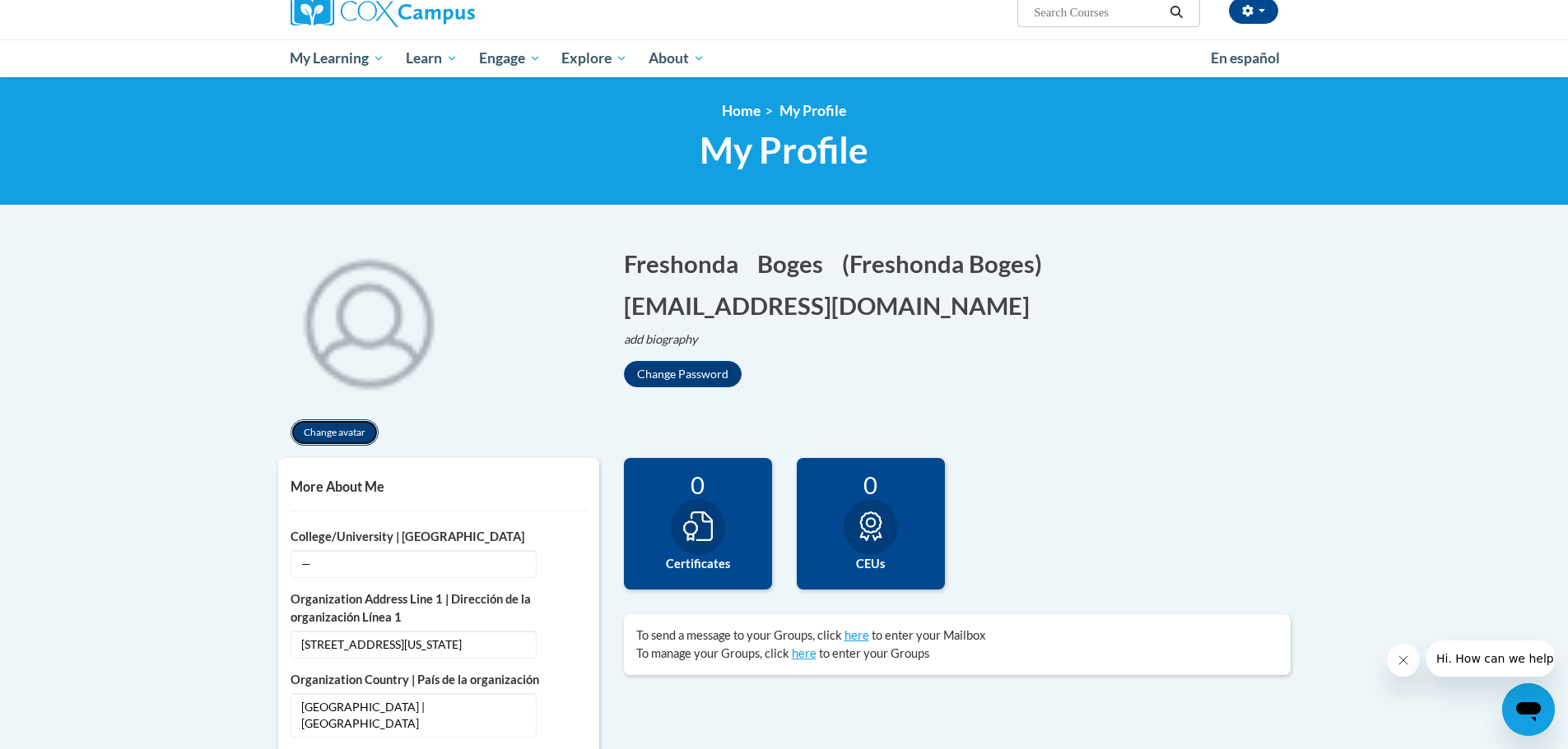
click at [326, 433] on button "Change avatar" at bounding box center [334, 433] width 88 height 27
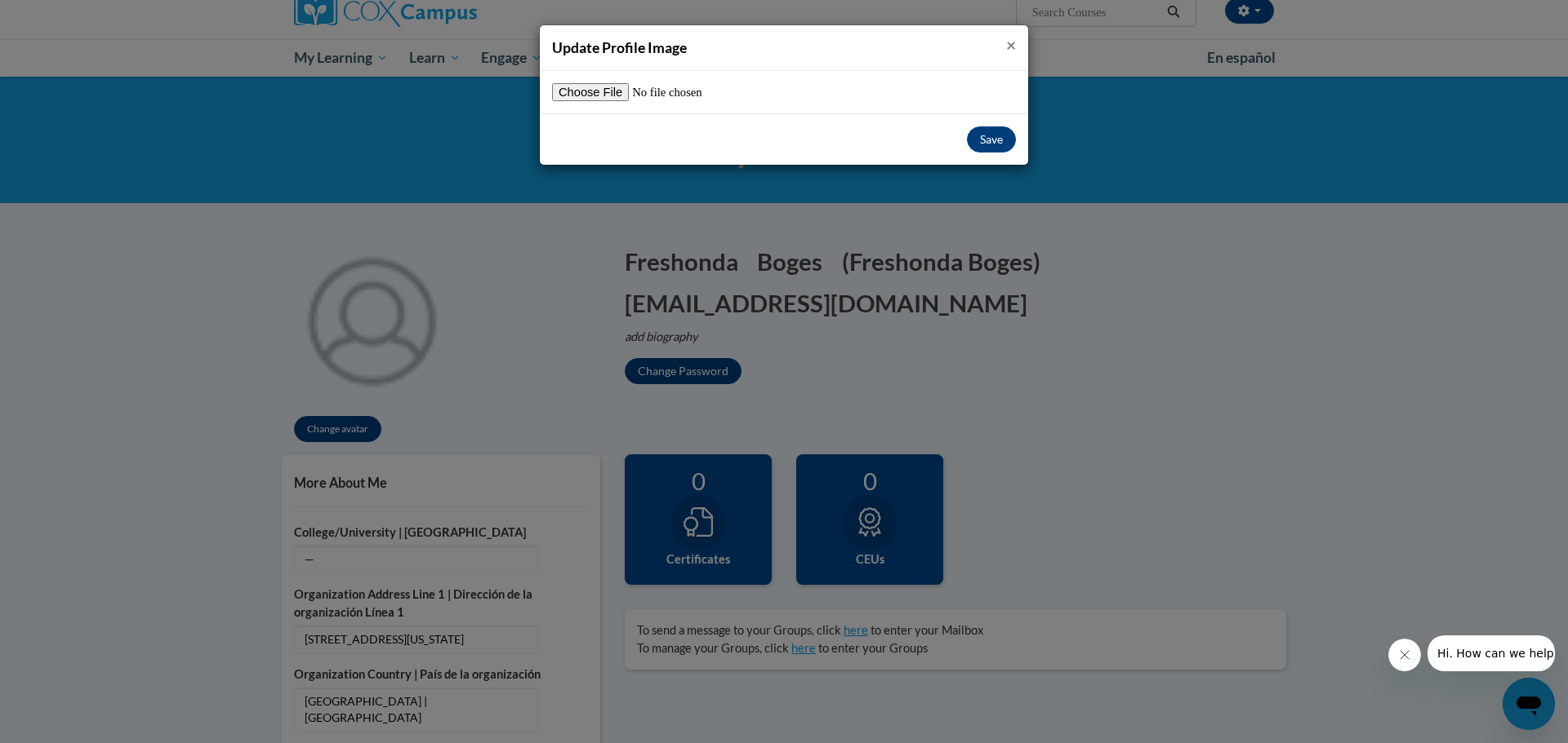
click at [1007, 48] on span "×" at bounding box center [1011, 44] width 10 height 20
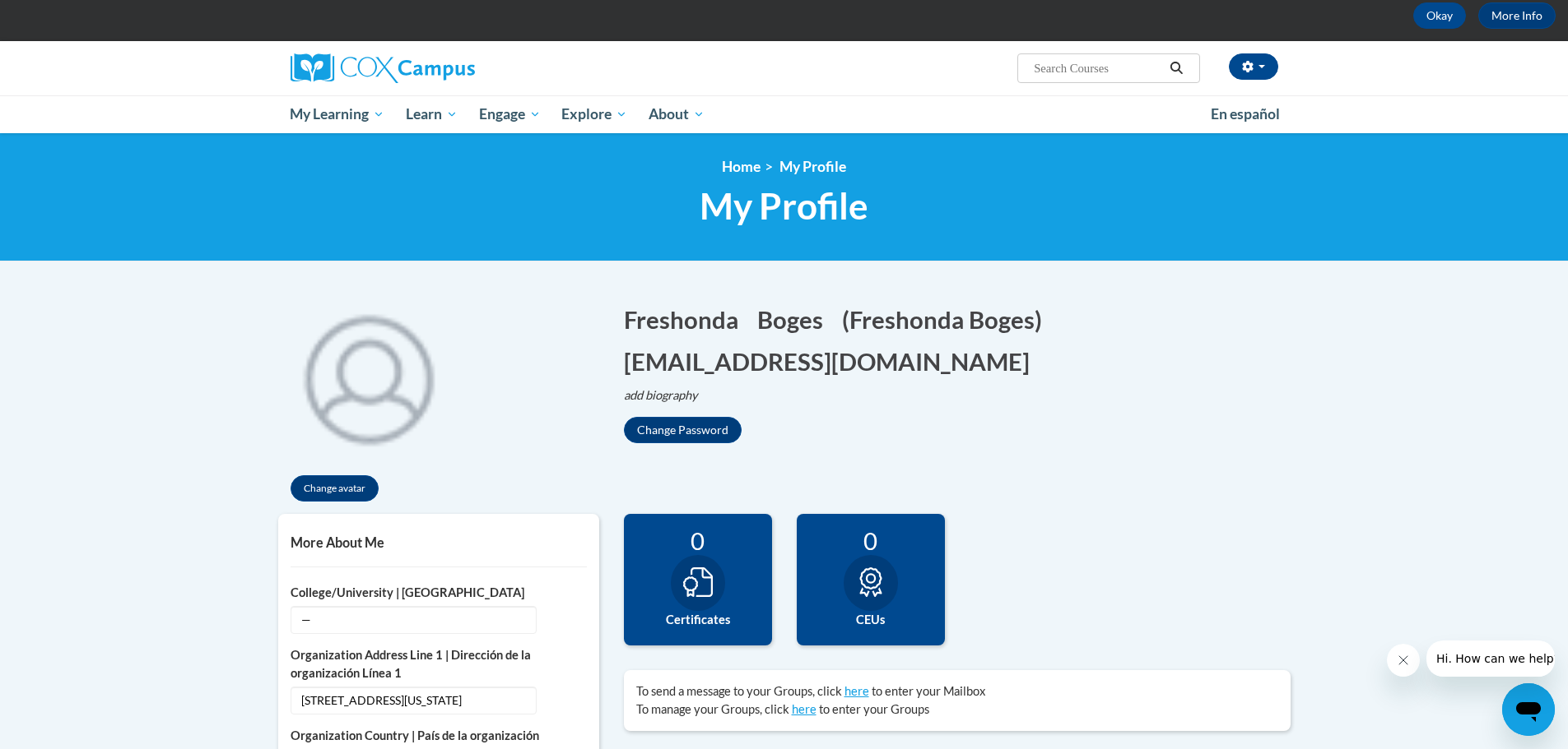
scroll to position [55, 0]
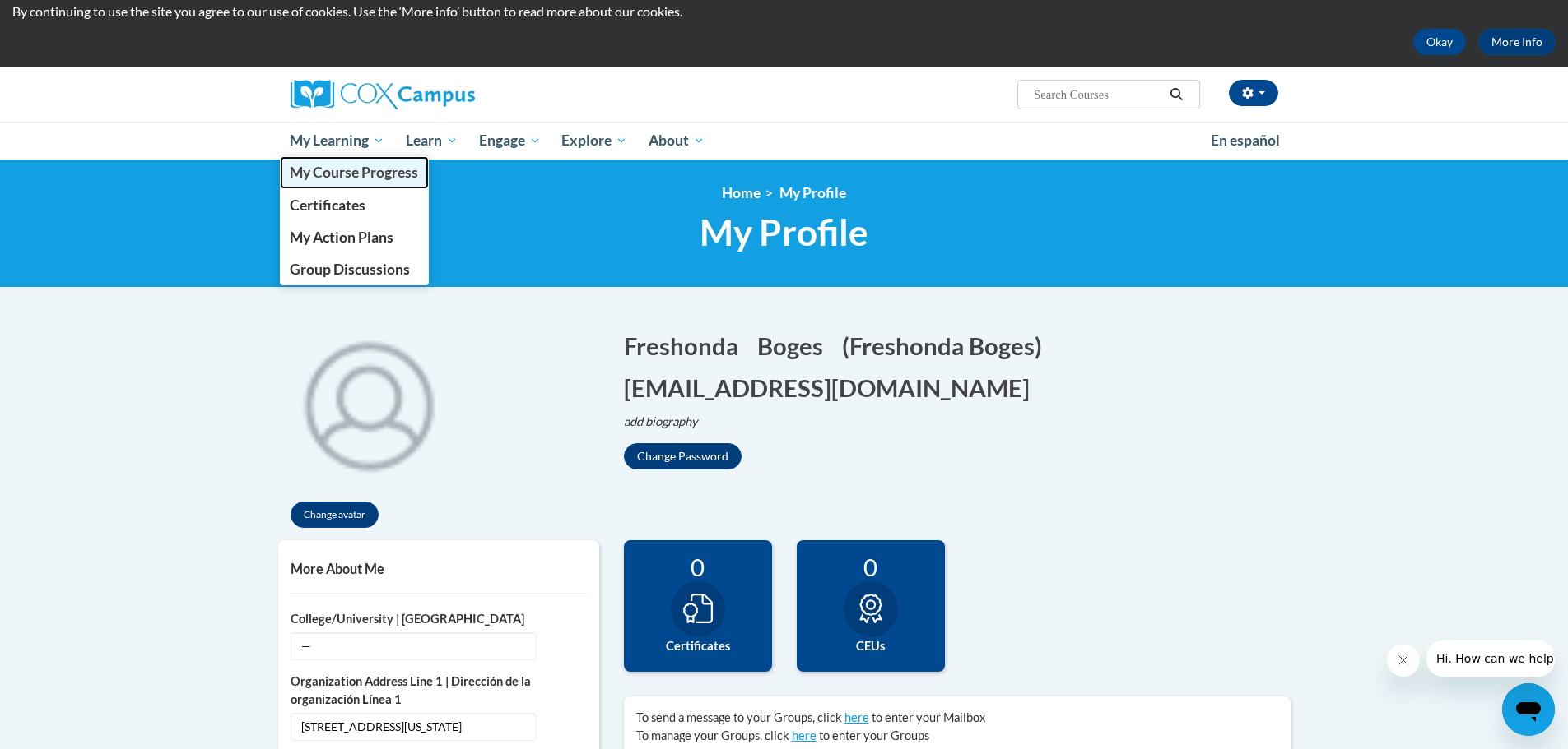
click at [355, 171] on span "My Course Progress" at bounding box center [354, 171] width 128 height 17
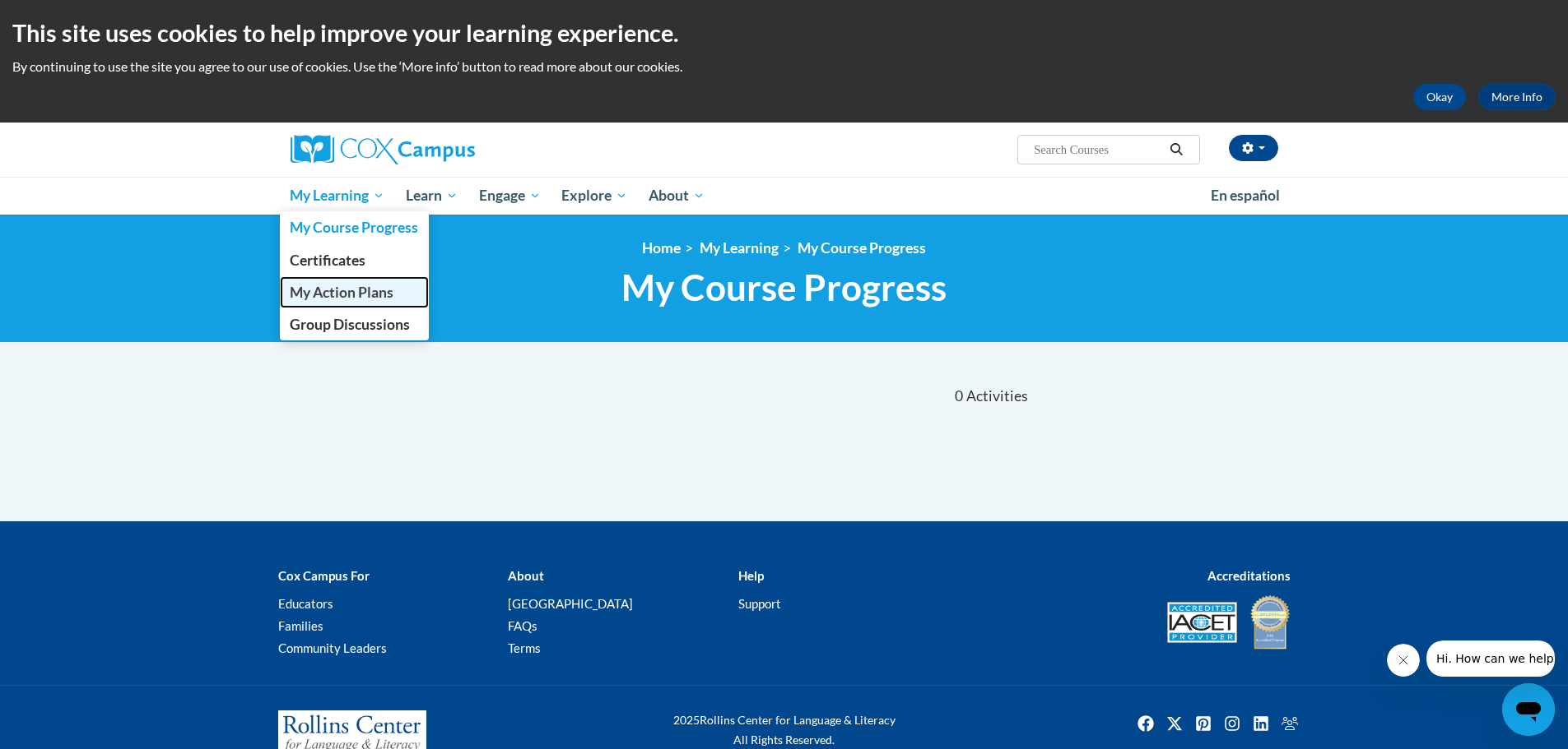
click at [318, 293] on span "My Action Plans" at bounding box center [341, 291] width 104 height 17
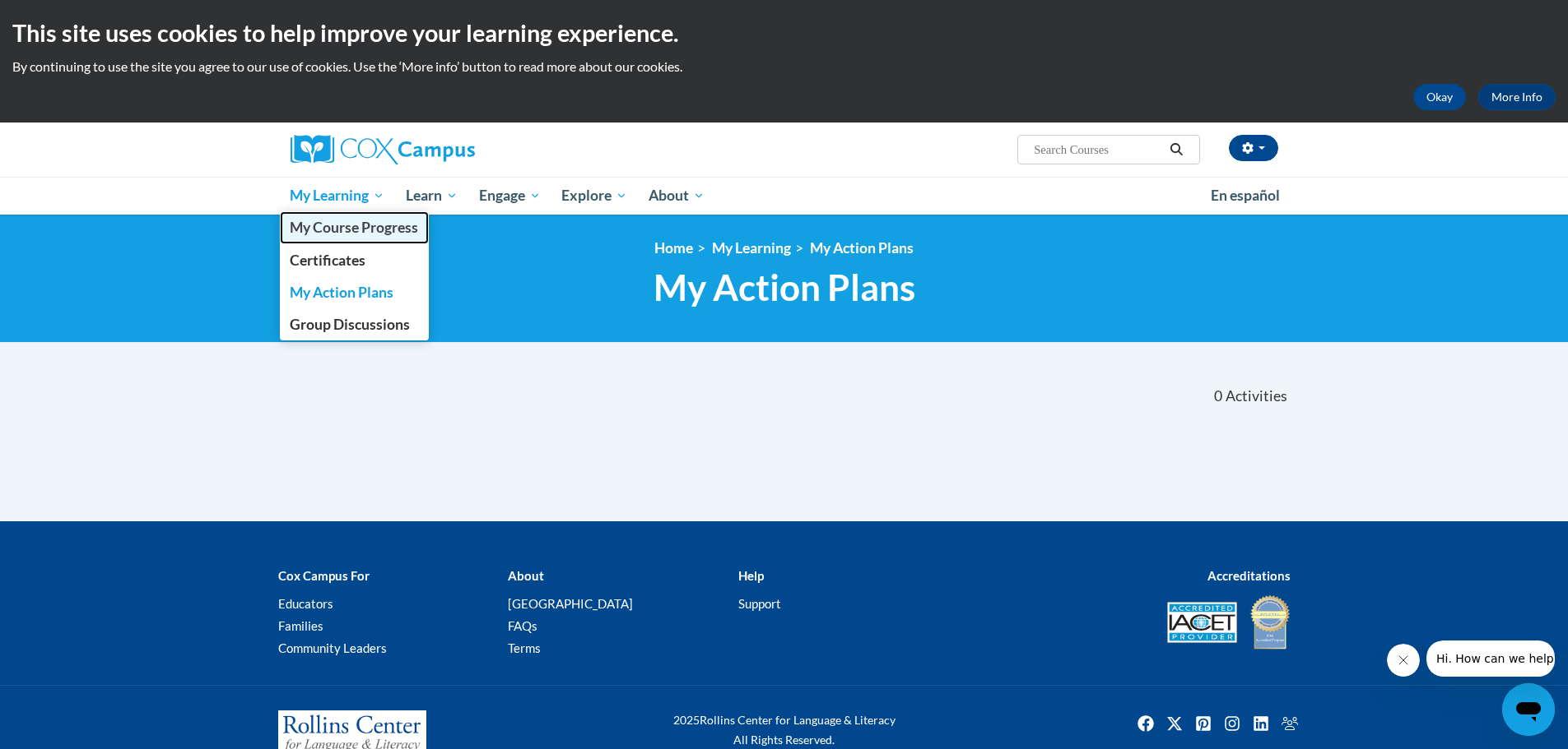
click at [316, 230] on span "My Course Progress" at bounding box center [354, 227] width 128 height 17
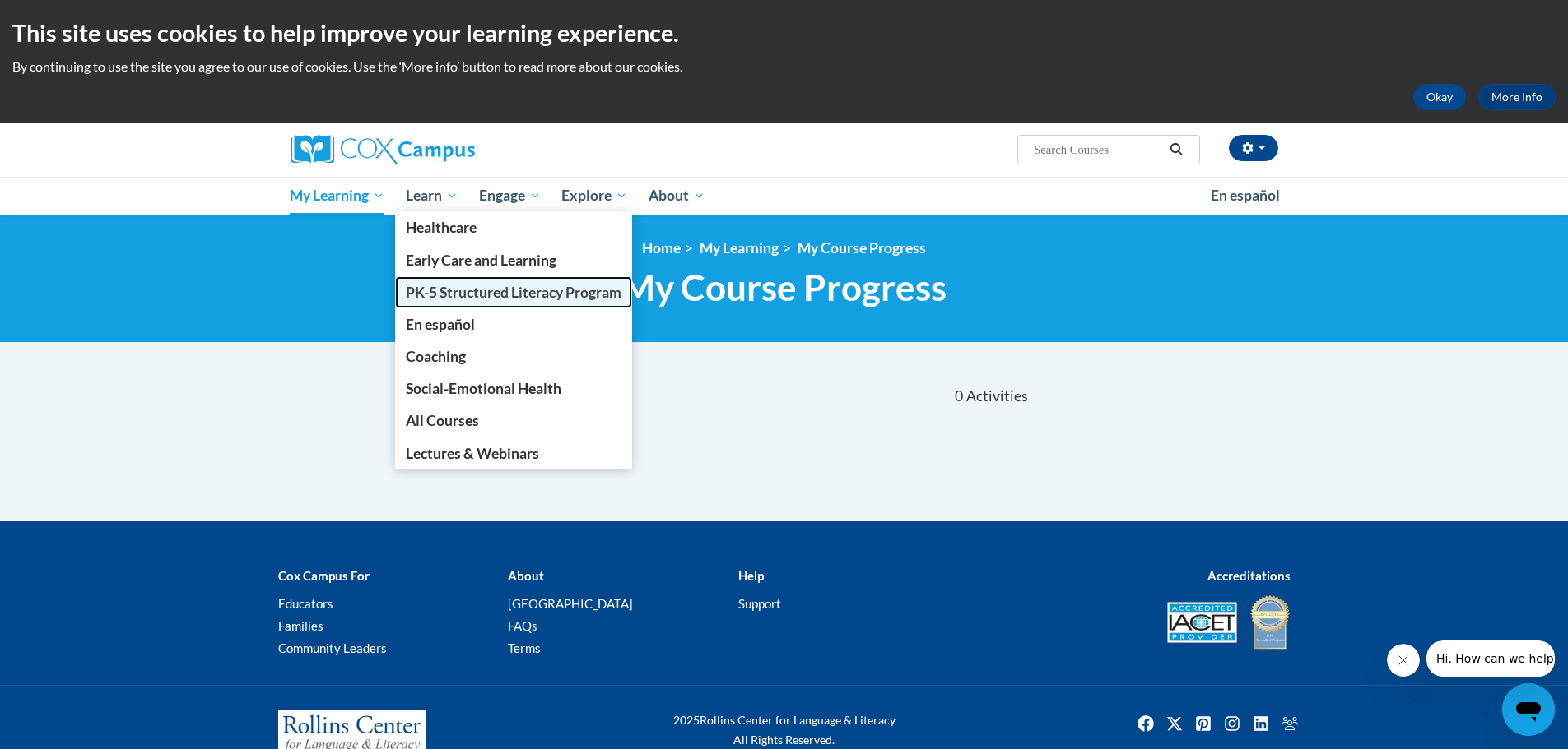
click at [451, 289] on span "PK-5 Structured Literacy Program" at bounding box center [513, 291] width 216 height 17
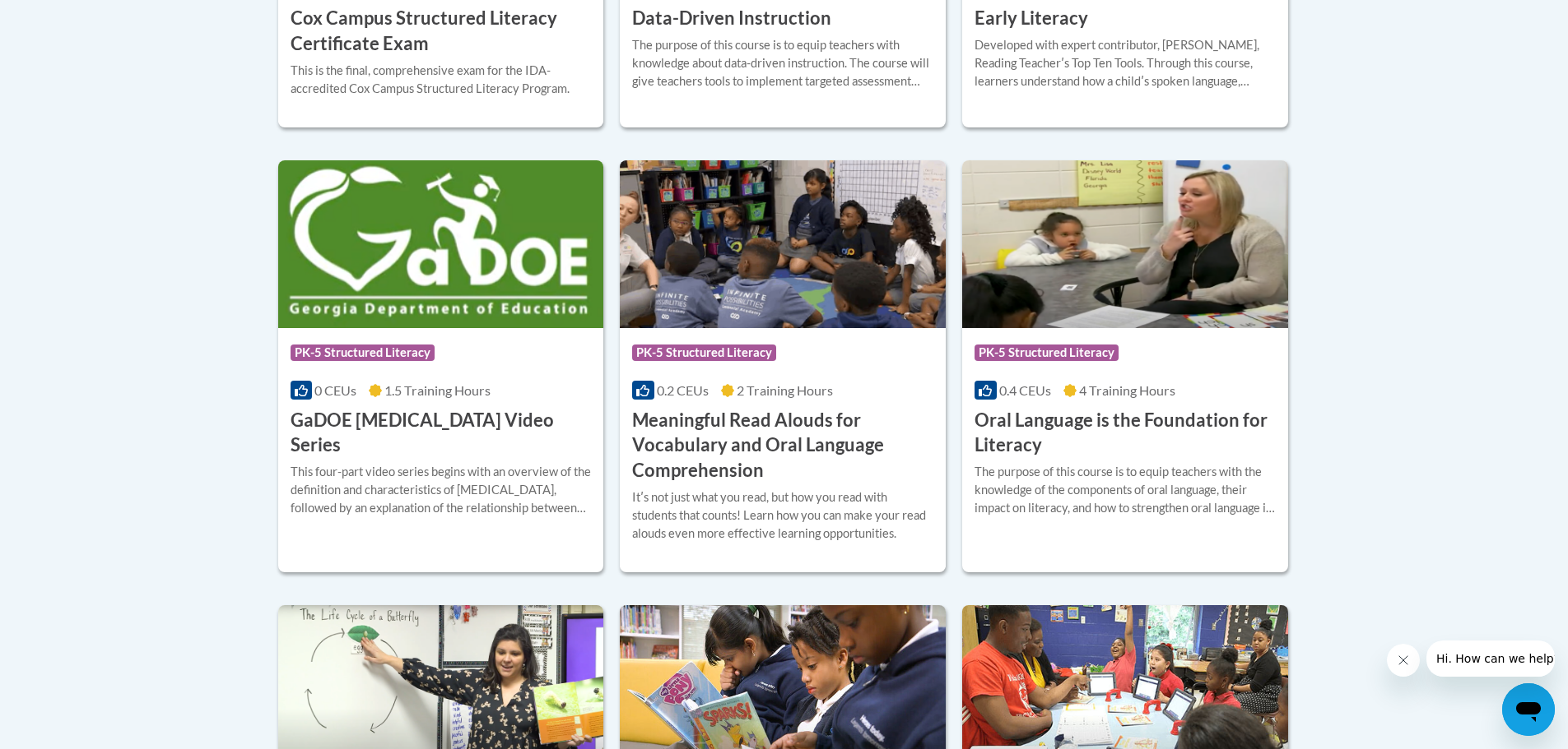
scroll to position [1070, 0]
